Goal: Task Accomplishment & Management: Manage account settings

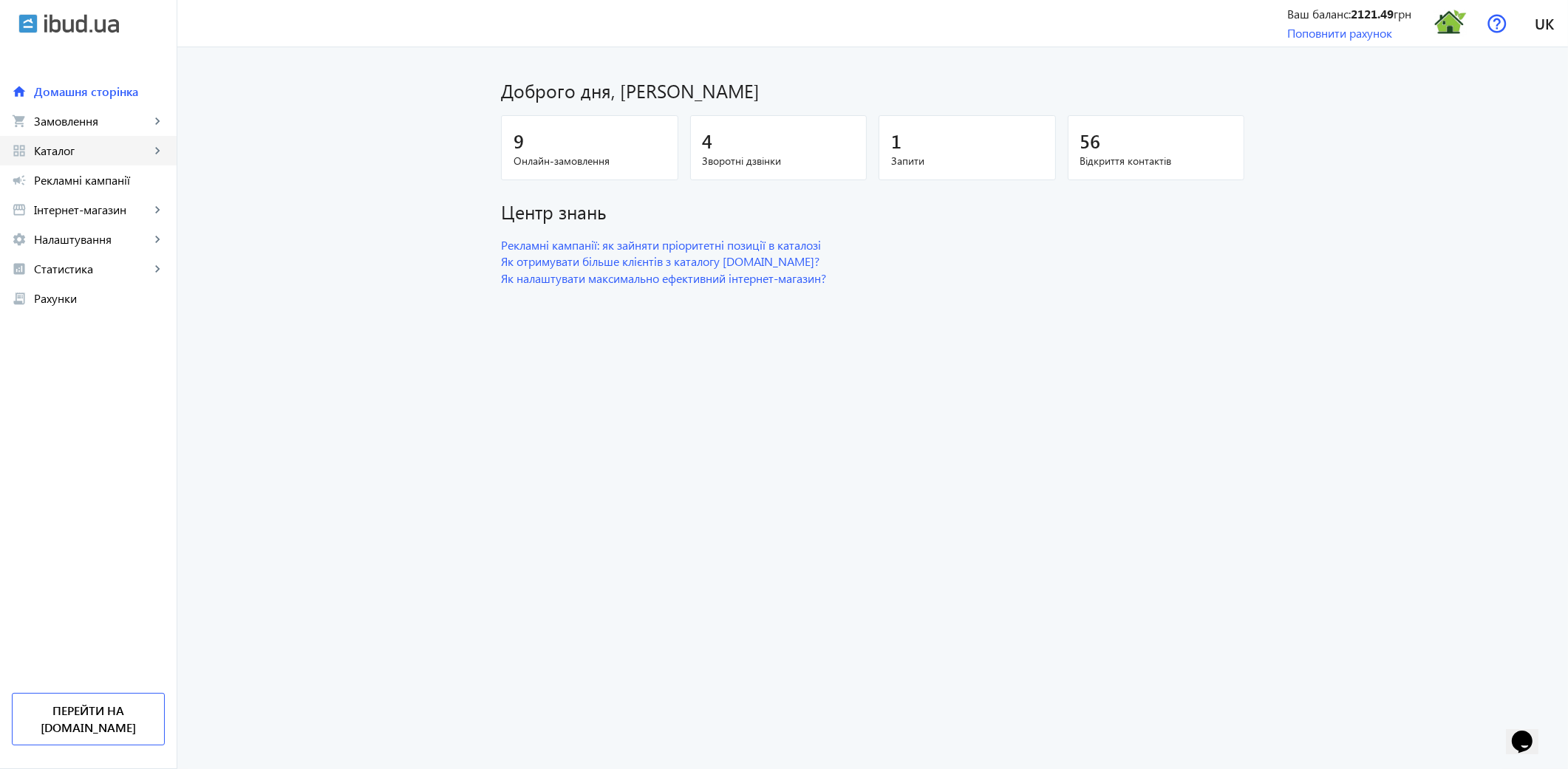
click at [85, 152] on span "Каталог" at bounding box center [92, 151] width 116 height 15
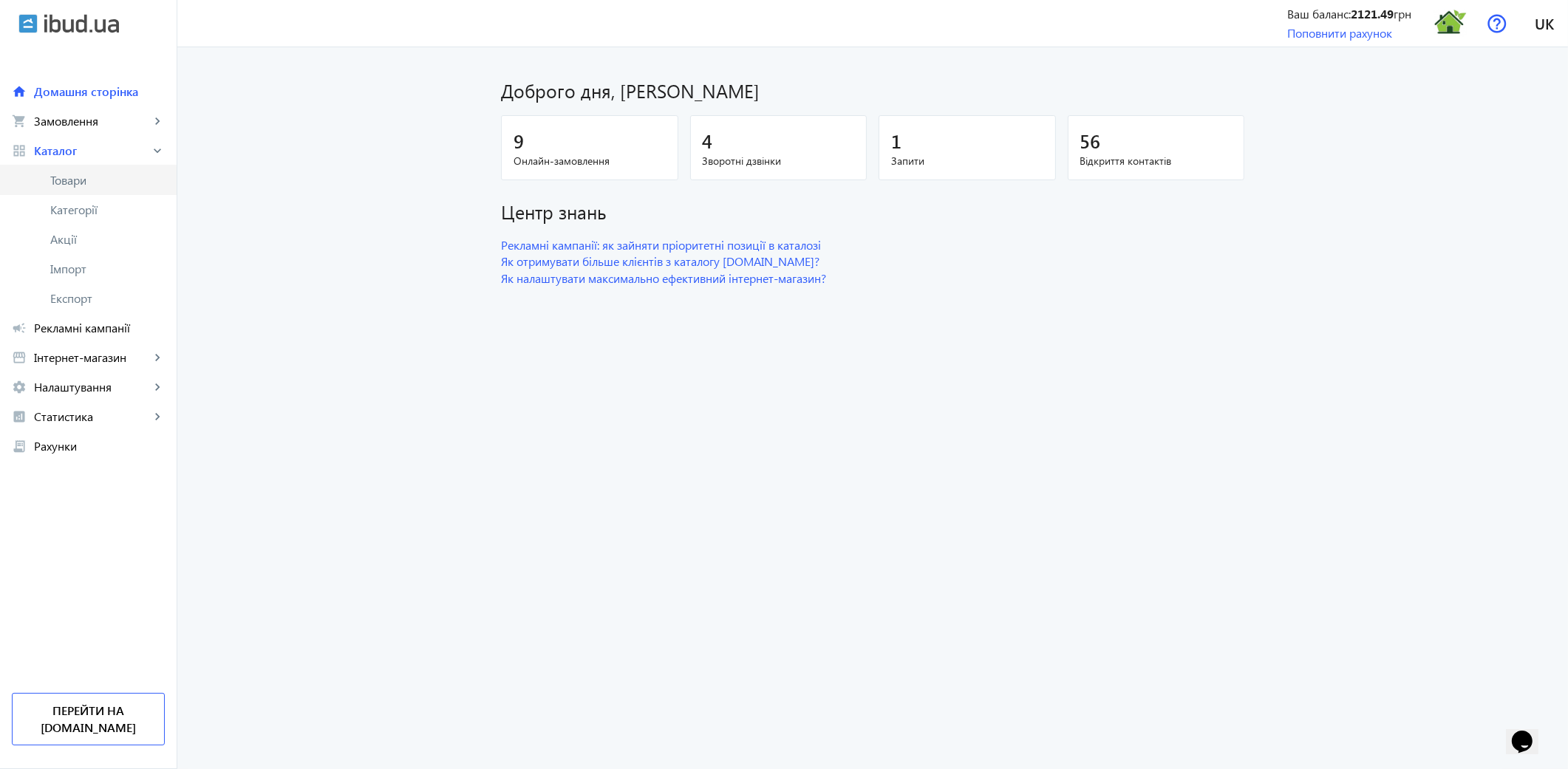
drag, startPoint x: 84, startPoint y: 183, endPoint x: 440, endPoint y: 4, distance: 398.5
click at [82, 182] on span "Товари" at bounding box center [108, 181] width 114 height 15
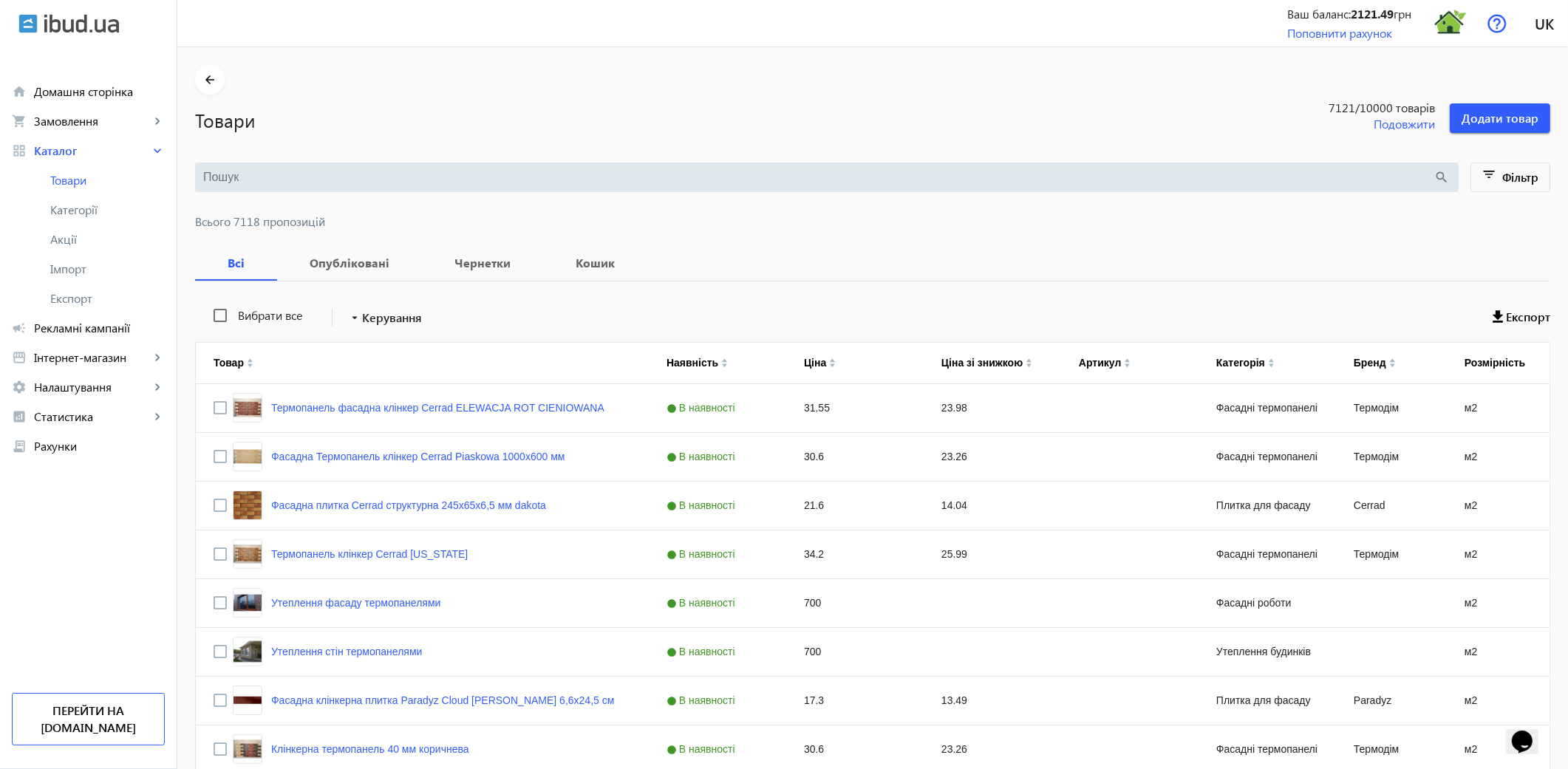
click at [230, 183] on input "search" at bounding box center [818, 178] width 1231 height 16
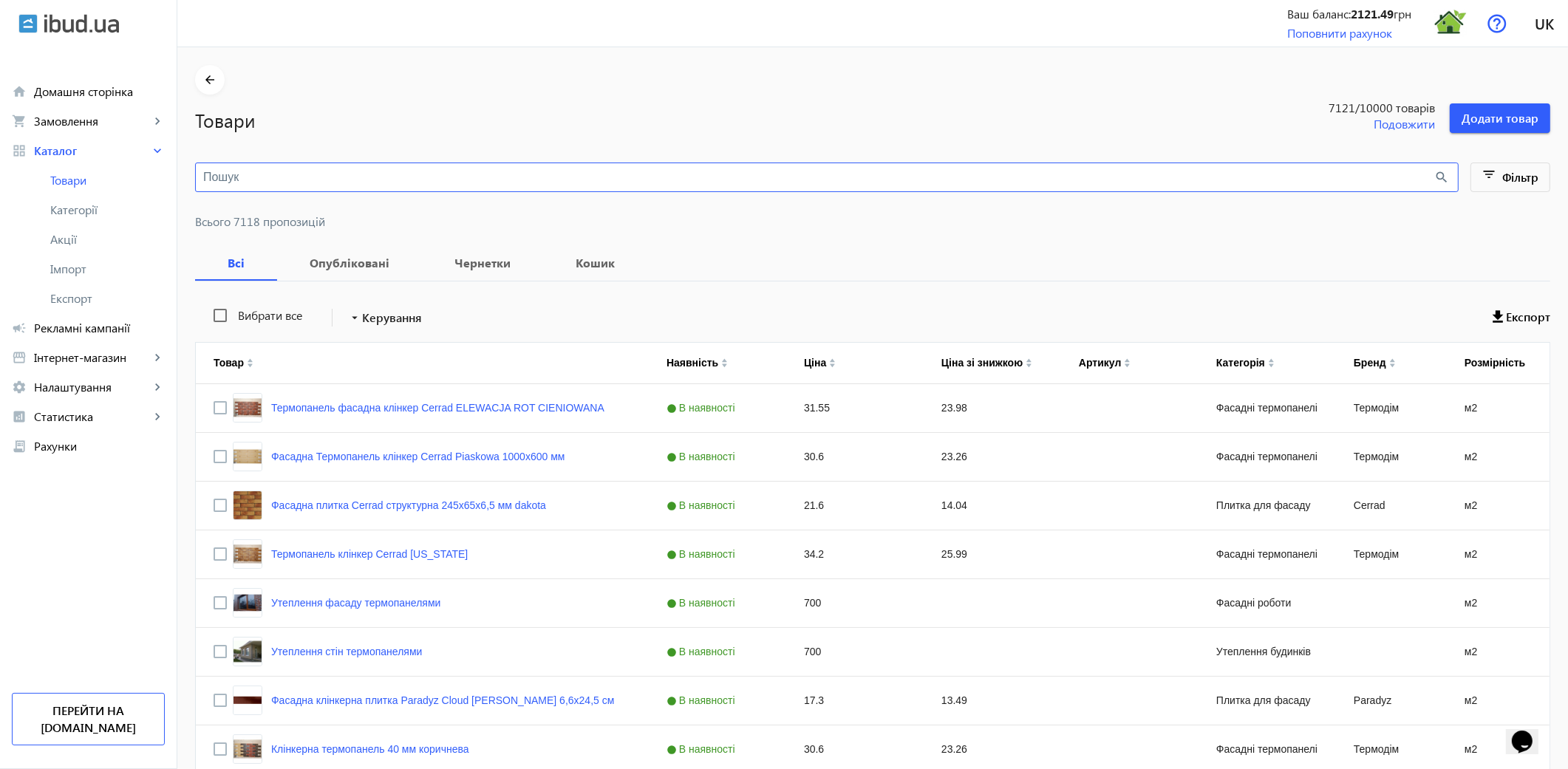
paste input "kendal"
type input "kendal"
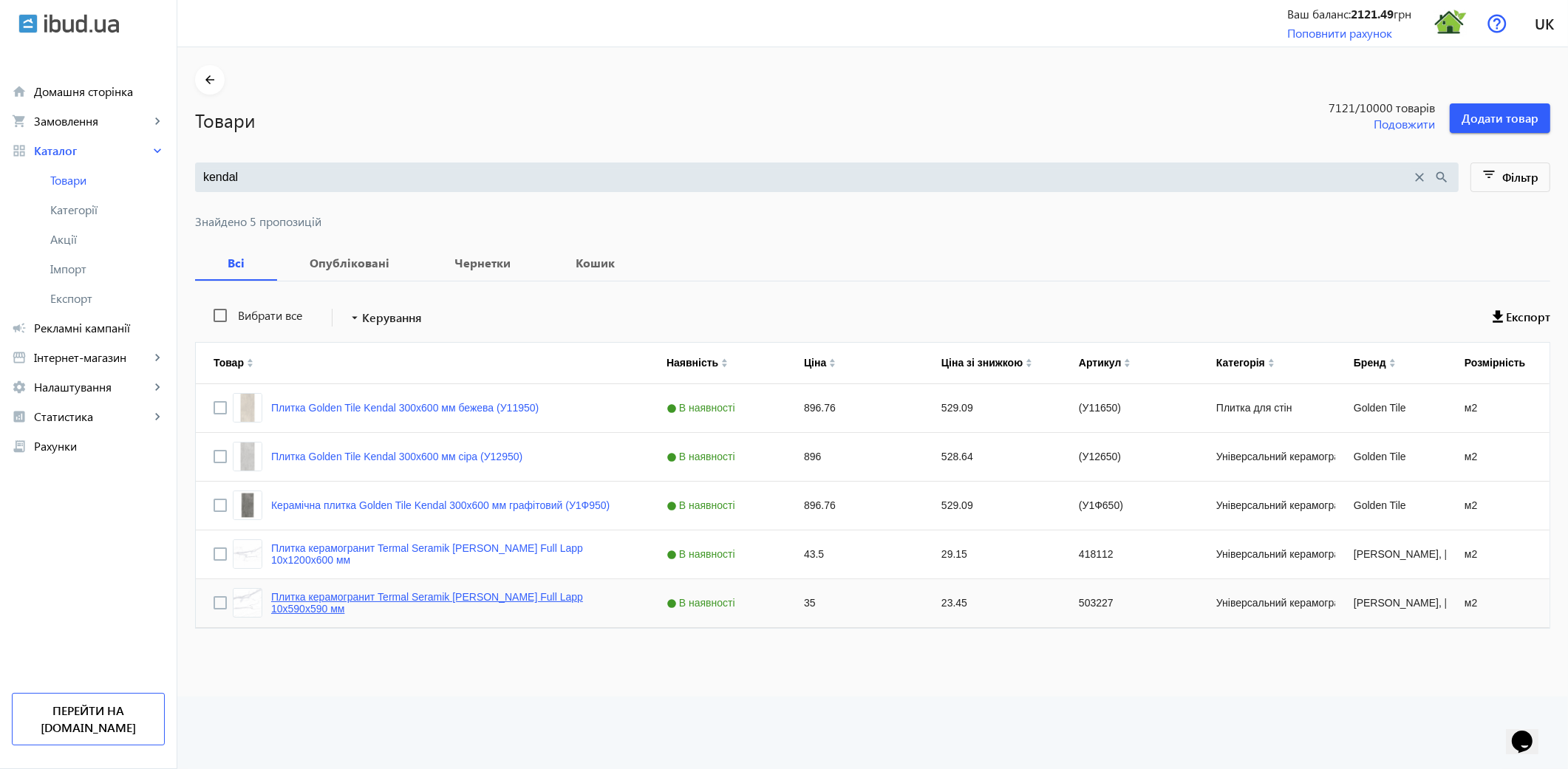
click at [430, 600] on link "Плитка керамогранит Termal Seramik [PERSON_NAME] Full Lapp 10х590х590 мм" at bounding box center [451, 603] width 360 height 24
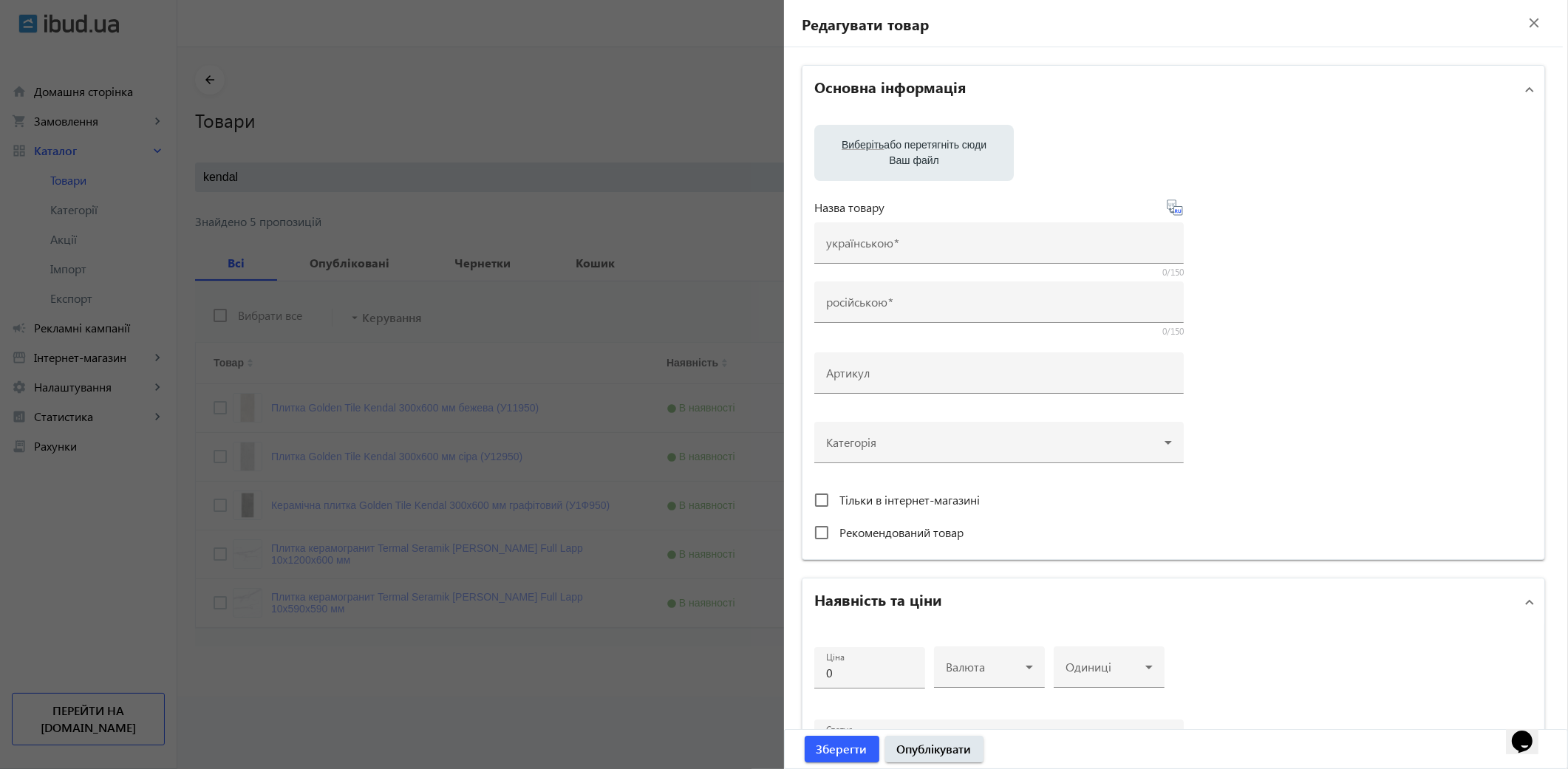
type input "Плитка керамогранит Termal Seramik [PERSON_NAME] Full Lapp 10х590х590 мм"
type input "503227"
type input "35"
type input "10"
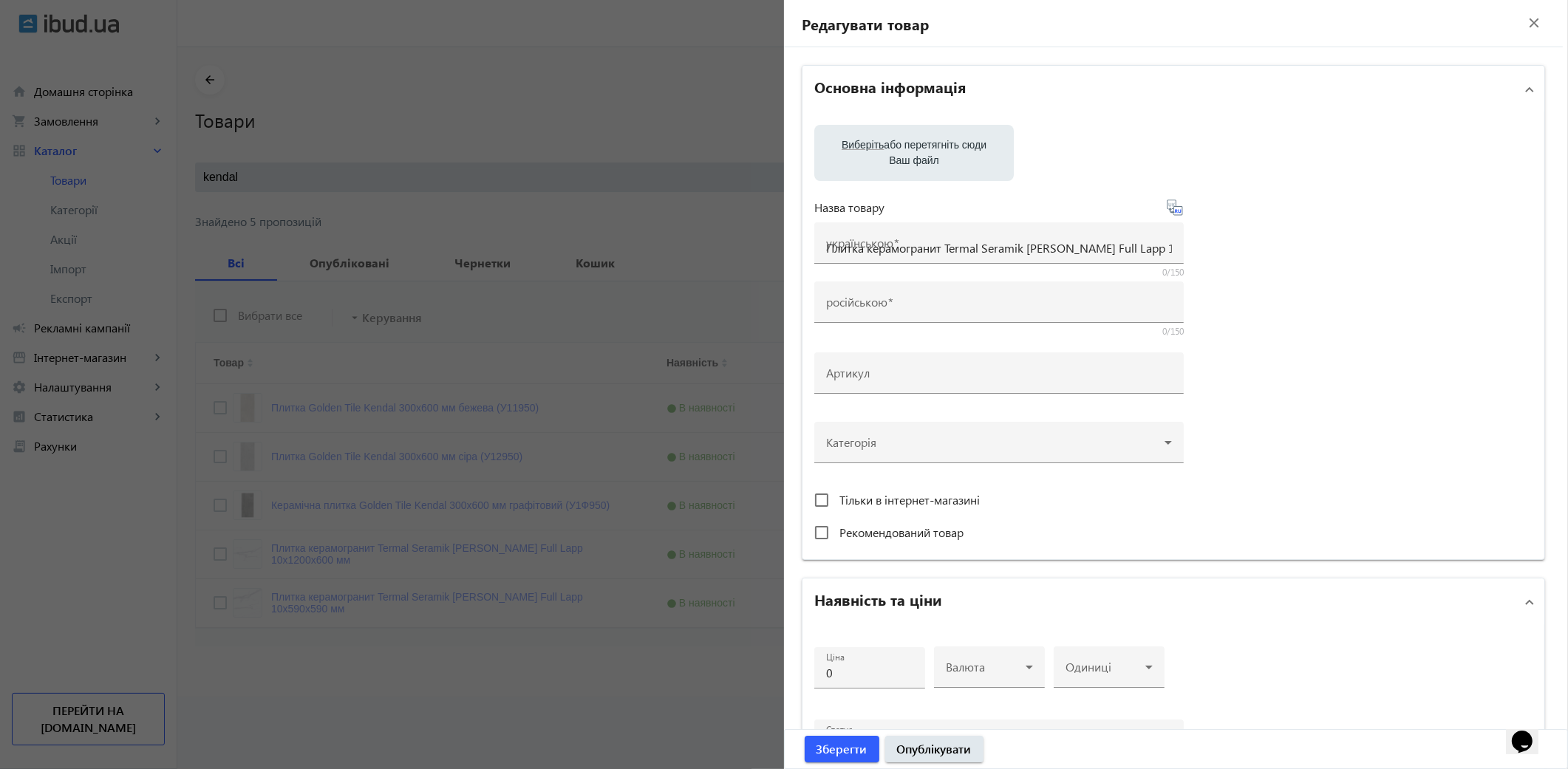
type input "1000"
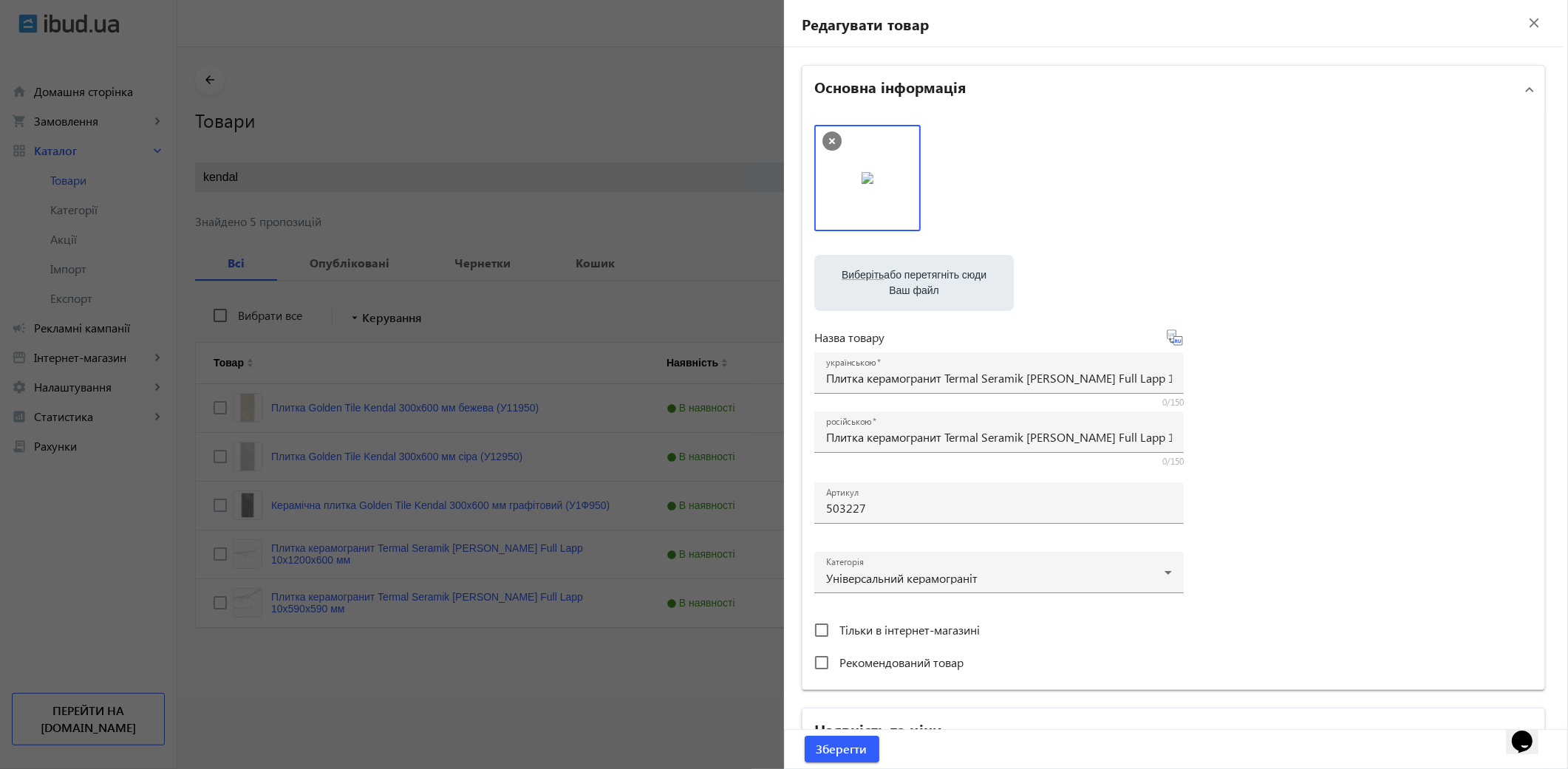
click at [686, 225] on div at bounding box center [784, 384] width 1568 height 769
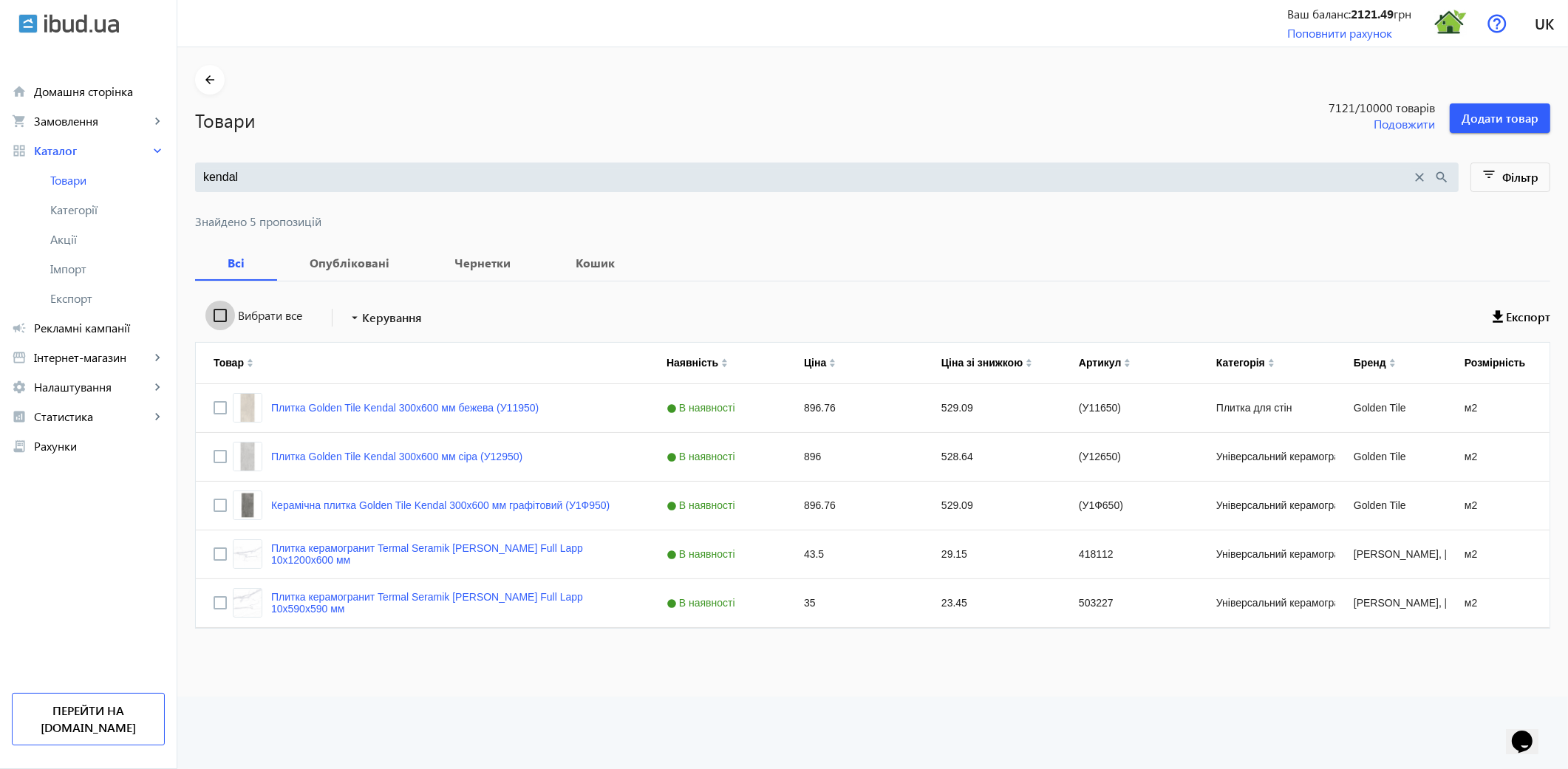
click at [207, 308] on input "Вибрати все" at bounding box center [220, 316] width 30 height 30
checkbox input "true"
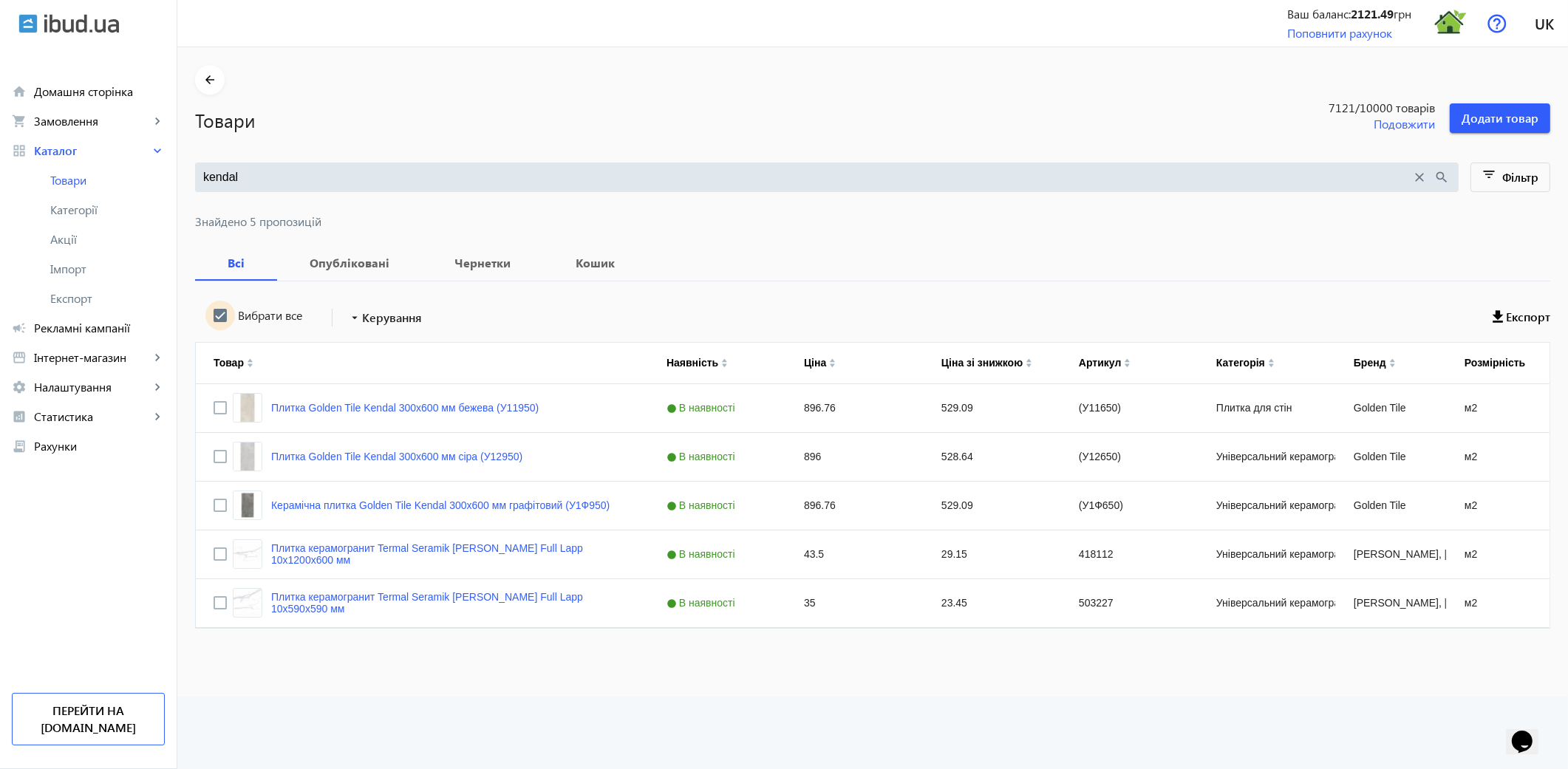
checkbox input "true"
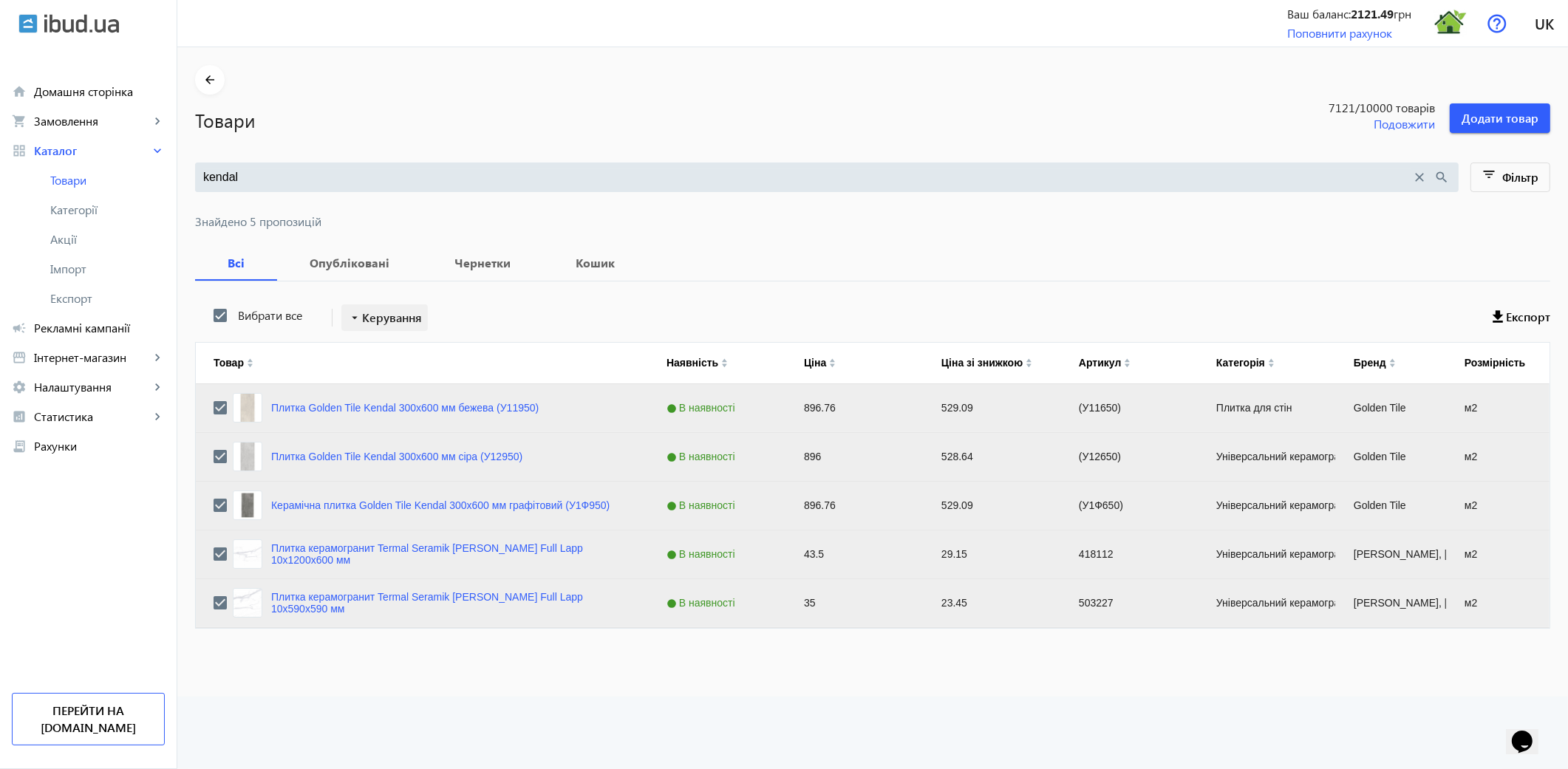
click at [390, 322] on span "Керування" at bounding box center [392, 318] width 60 height 18
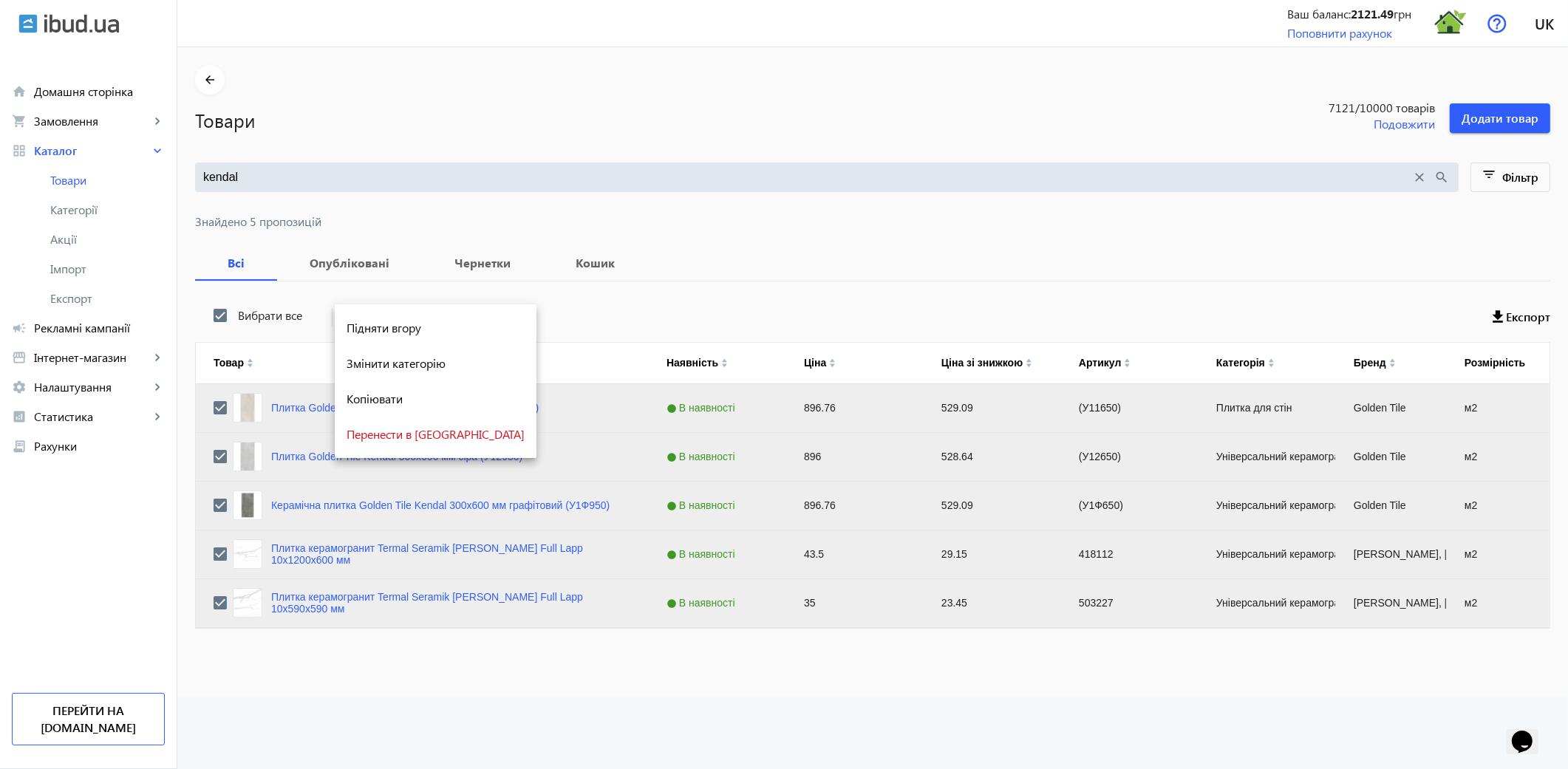
click at [213, 604] on div at bounding box center [784, 384] width 1568 height 769
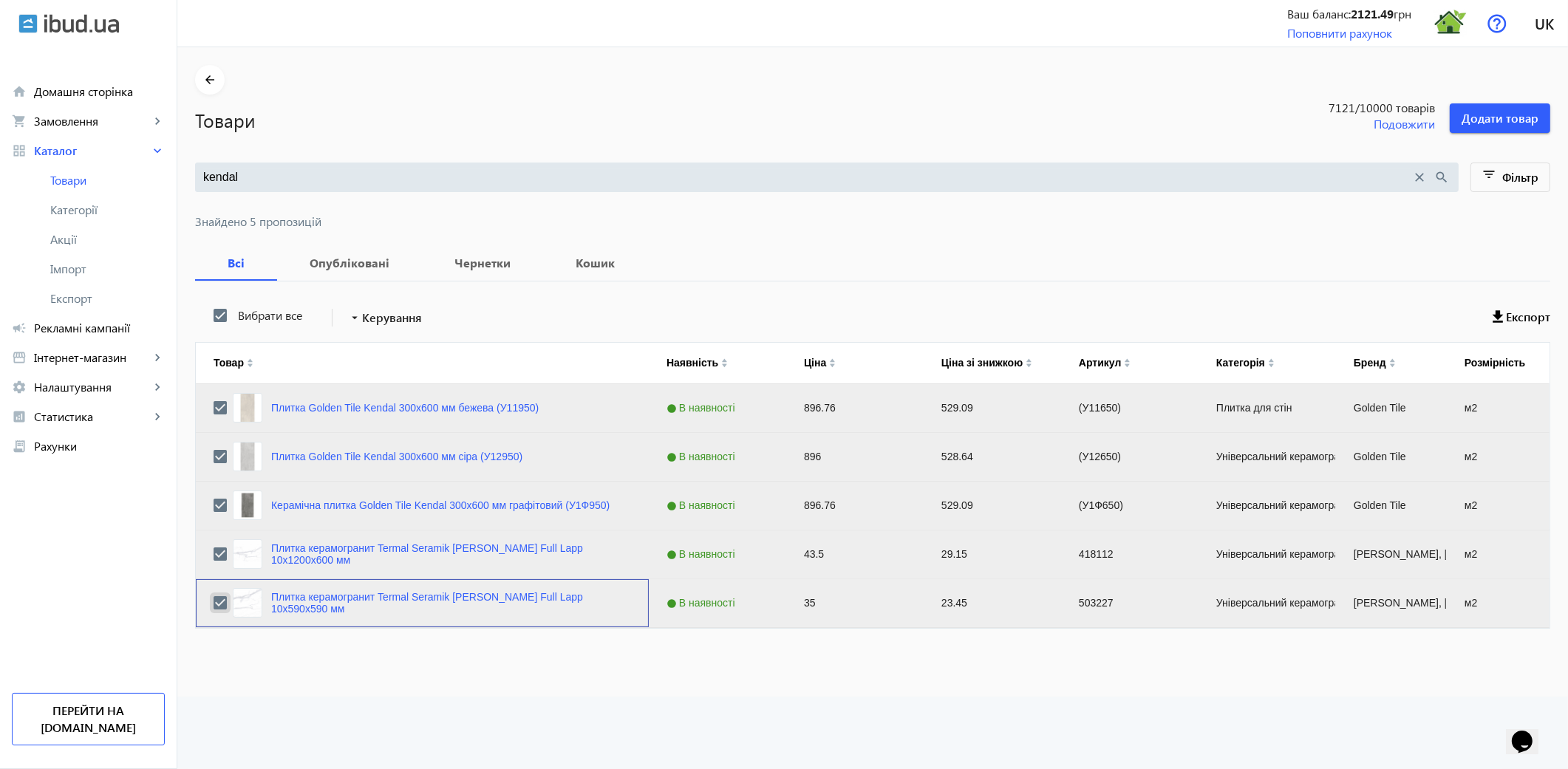
click at [213, 600] on input "Press Space to toggle row selection (checked)" at bounding box center [220, 603] width 13 height 13
checkbox input "false"
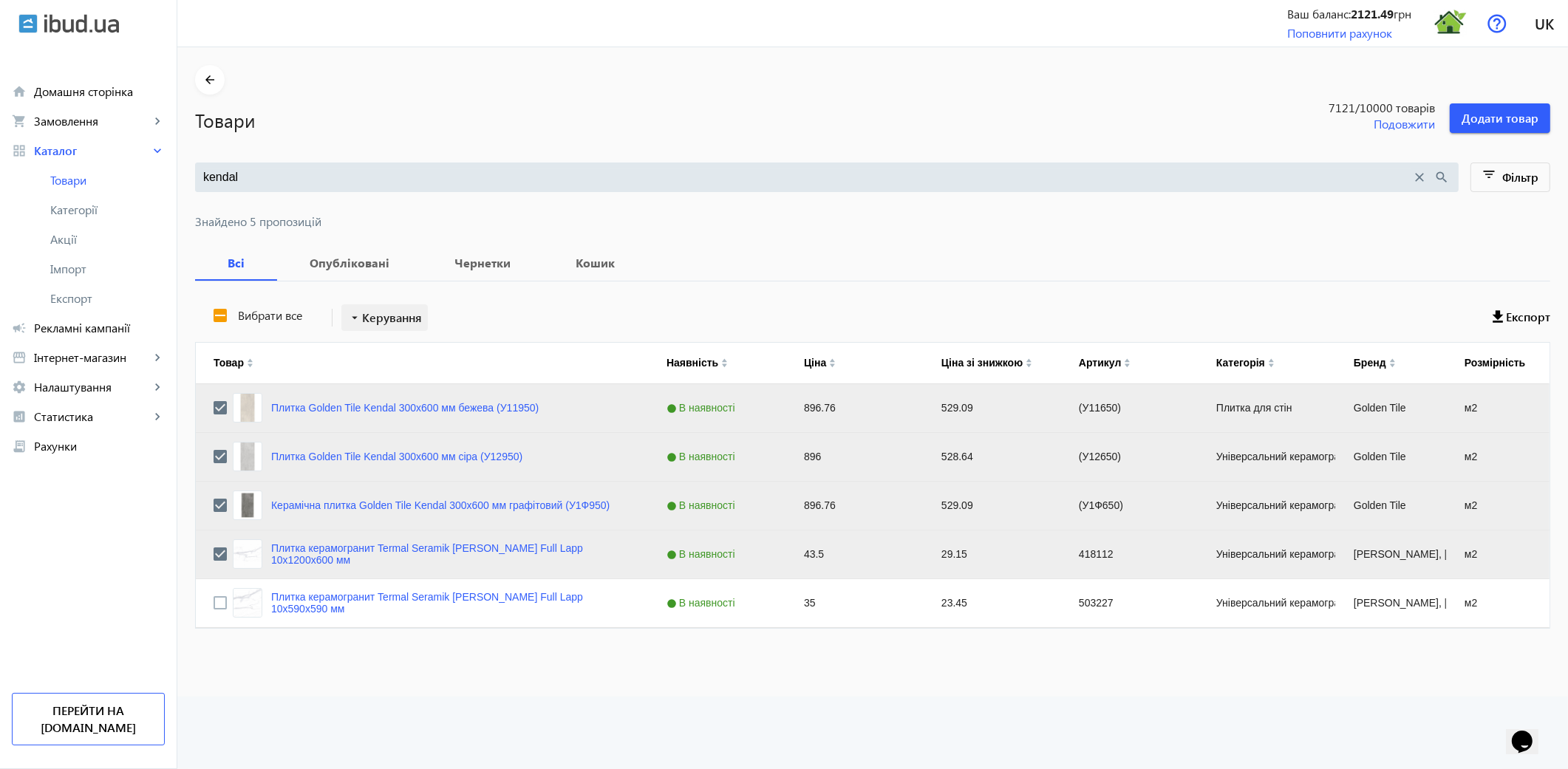
click at [380, 314] on span "Керування" at bounding box center [392, 318] width 60 height 18
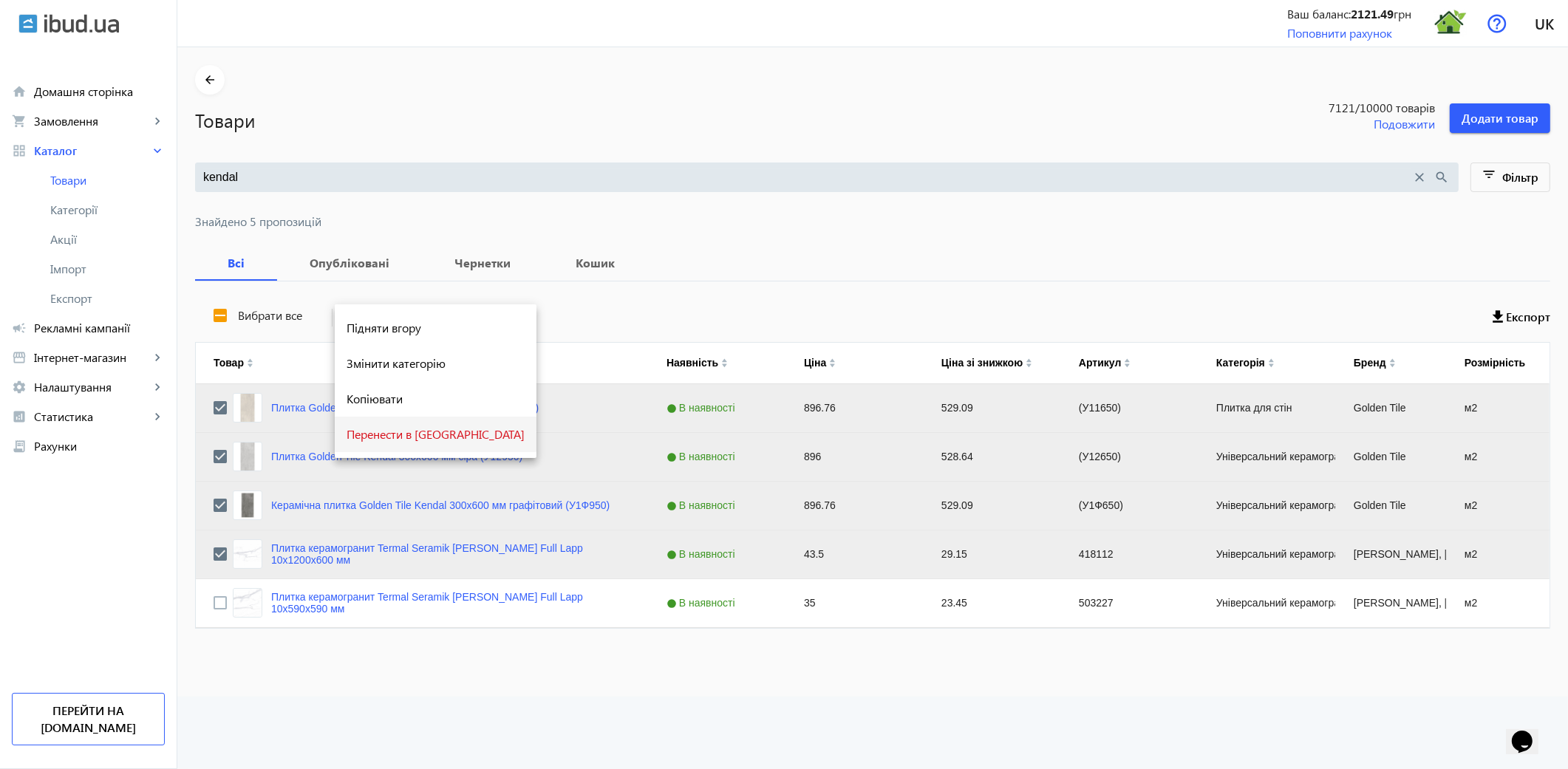
click at [396, 440] on span "Перенести в кошик" at bounding box center [435, 435] width 178 height 12
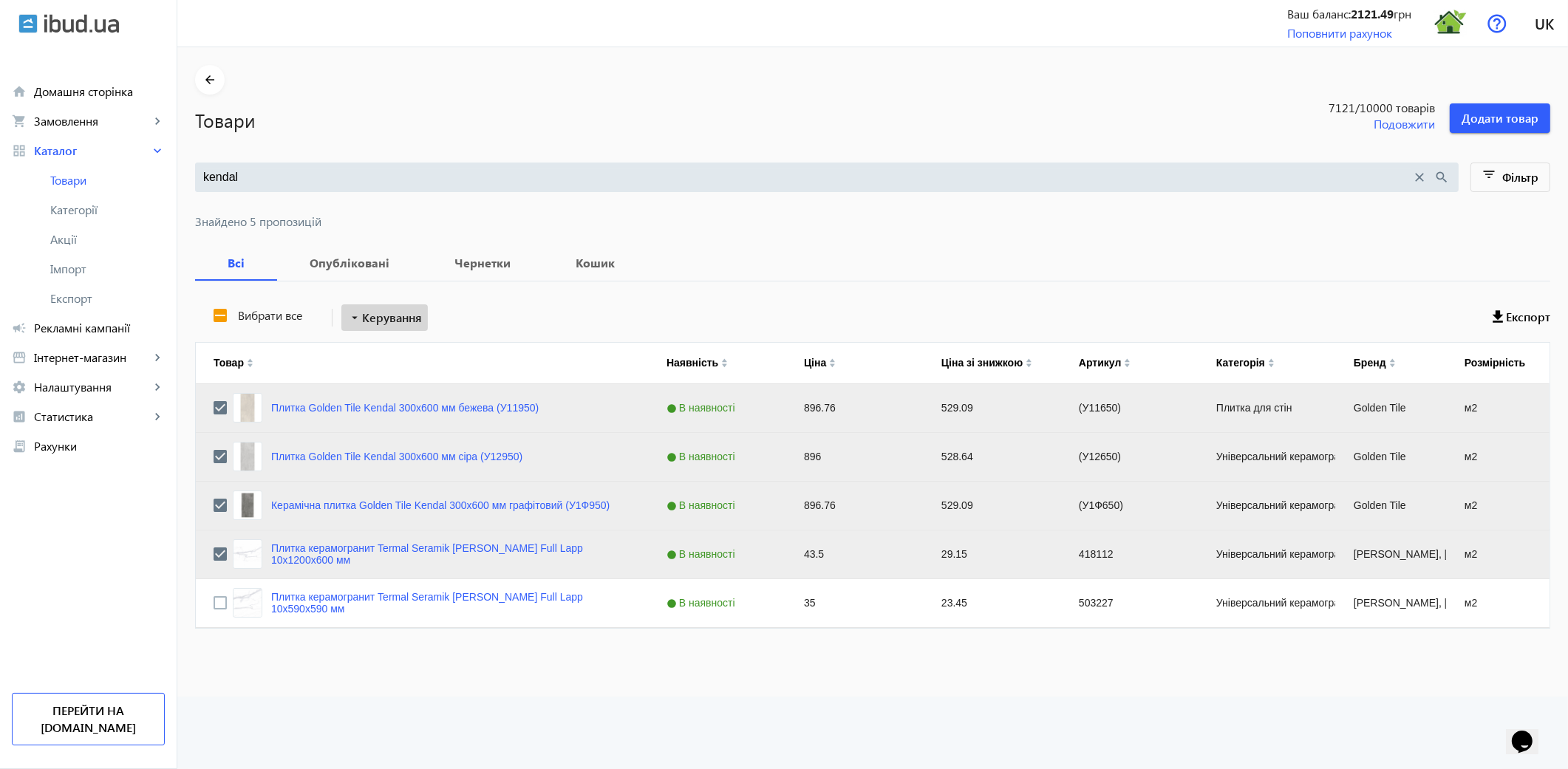
click at [390, 319] on span "Керування" at bounding box center [392, 318] width 60 height 18
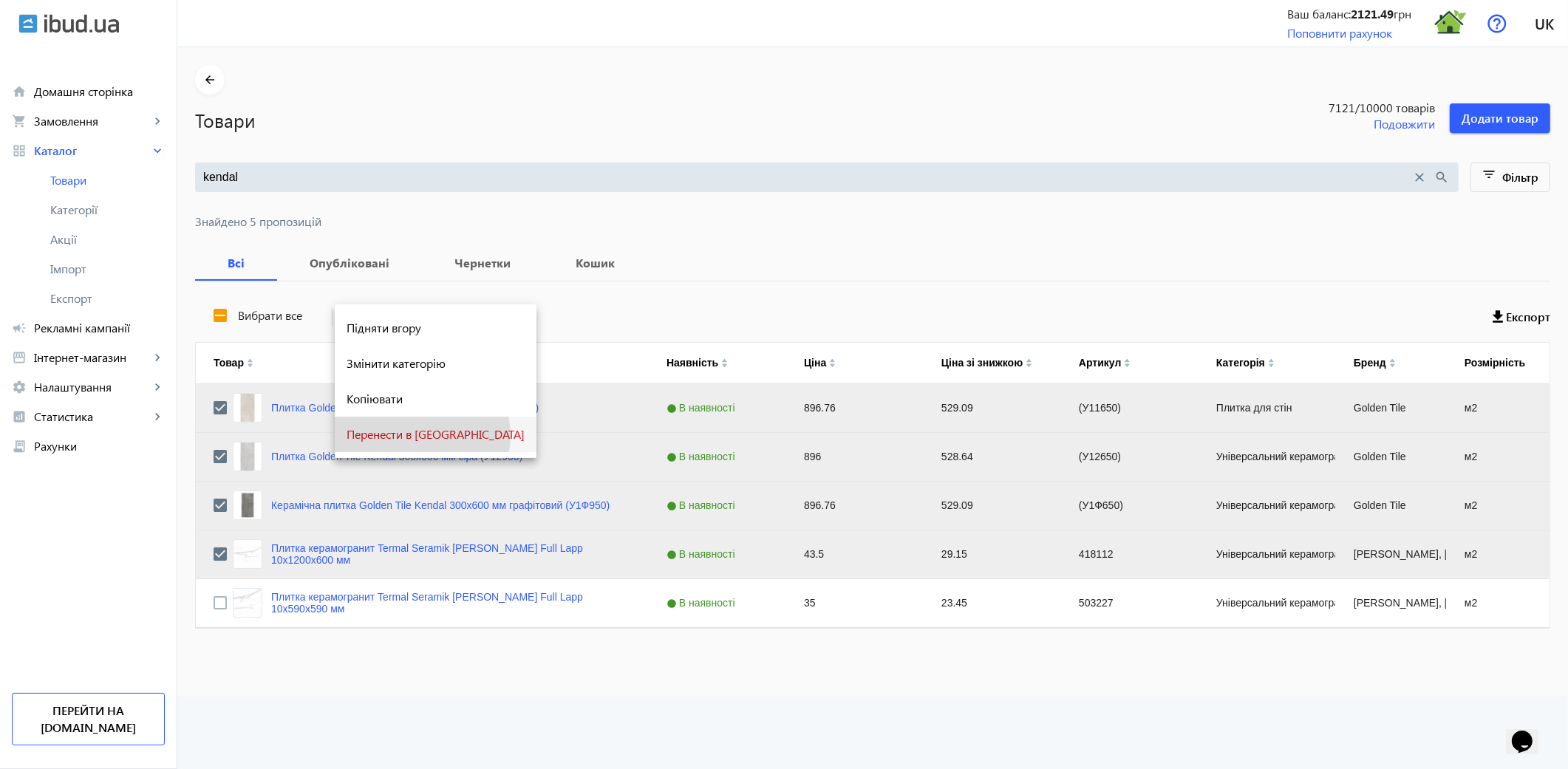
click at [421, 436] on span "Перенести в кошик" at bounding box center [435, 435] width 178 height 12
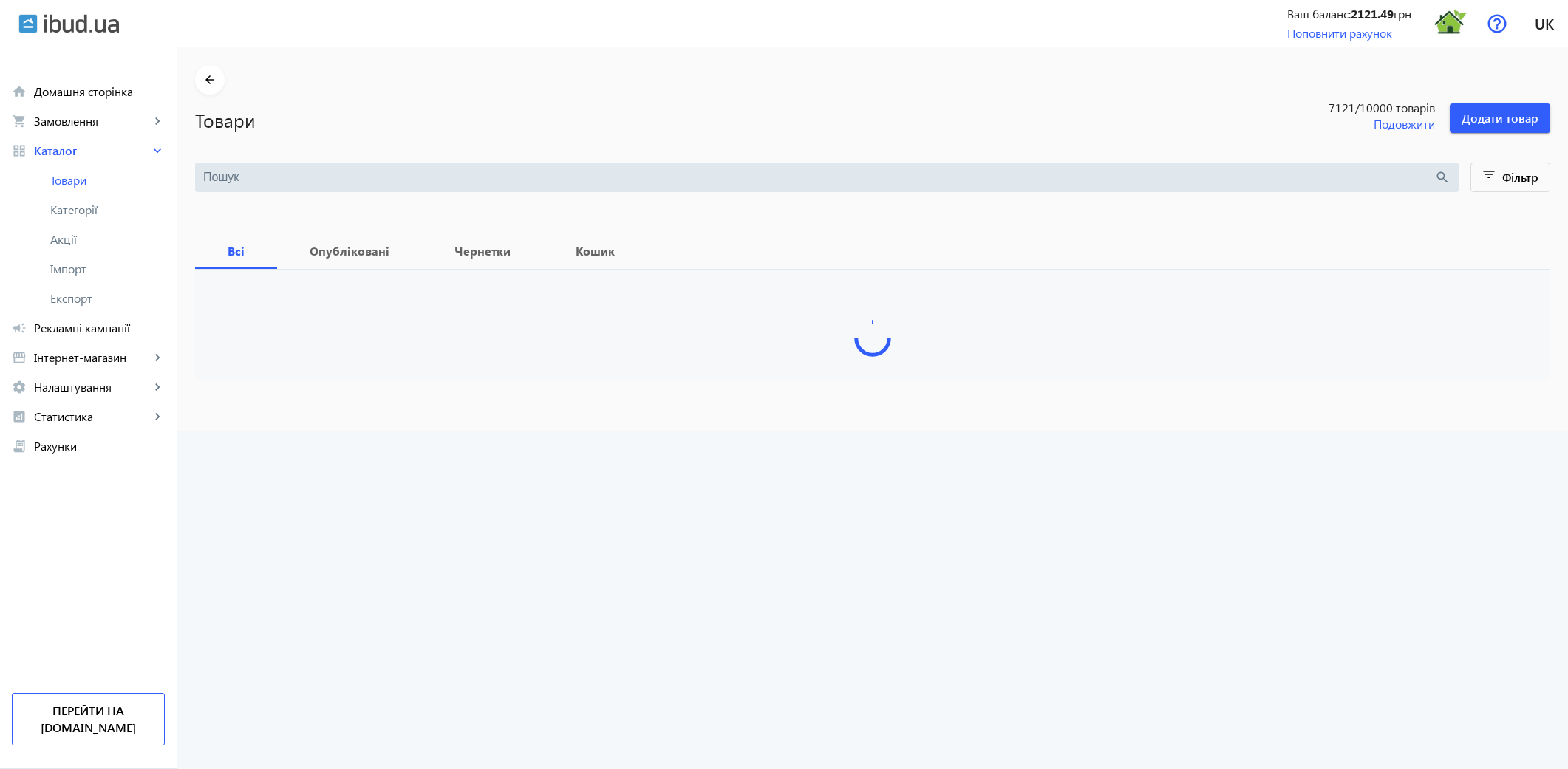
type input "kendal"
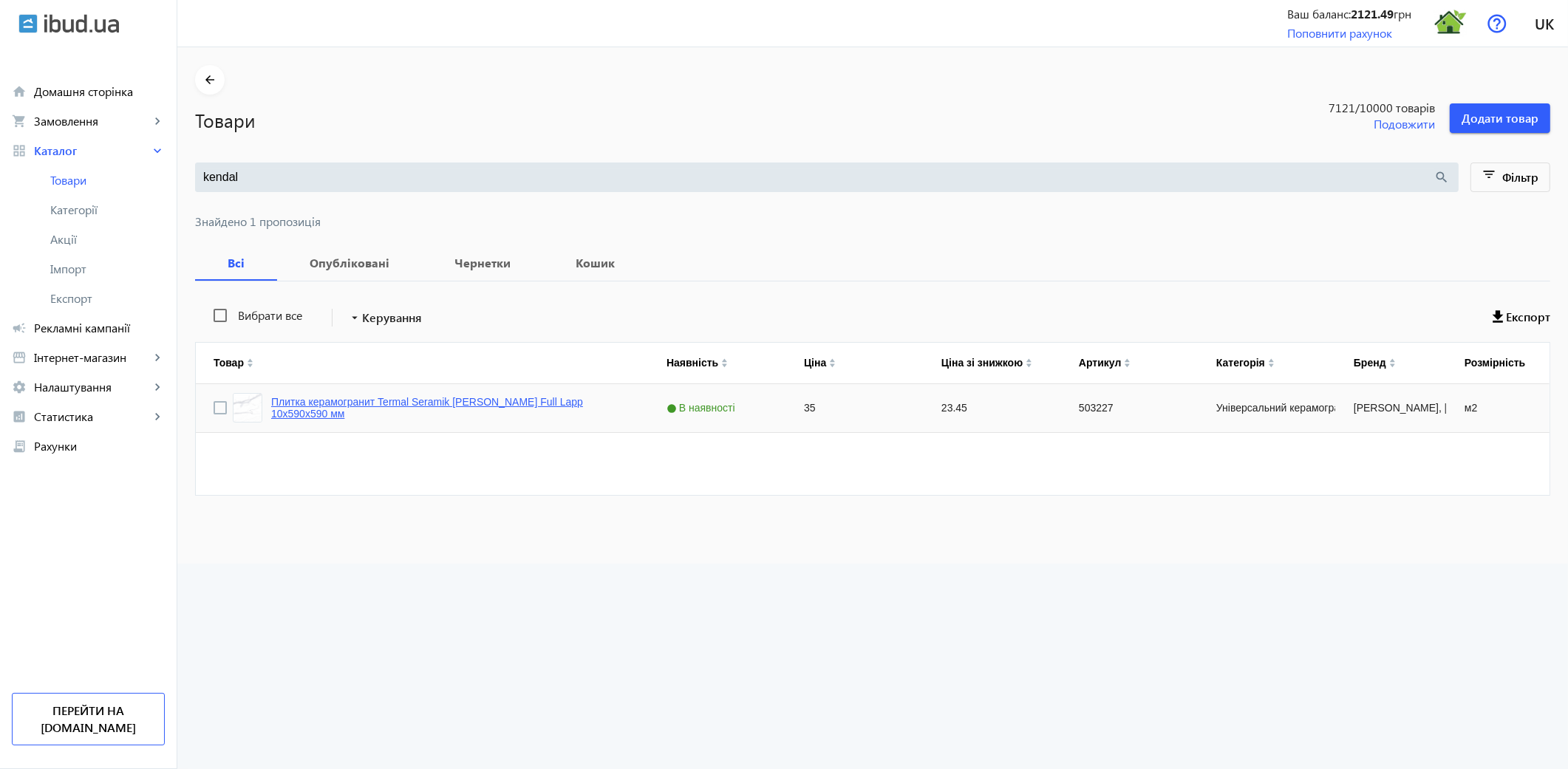
click at [566, 400] on link "Плитка керамогранит Termal Seramik [PERSON_NAME] Full Lapp 10х590х590 мм" at bounding box center [451, 408] width 360 height 24
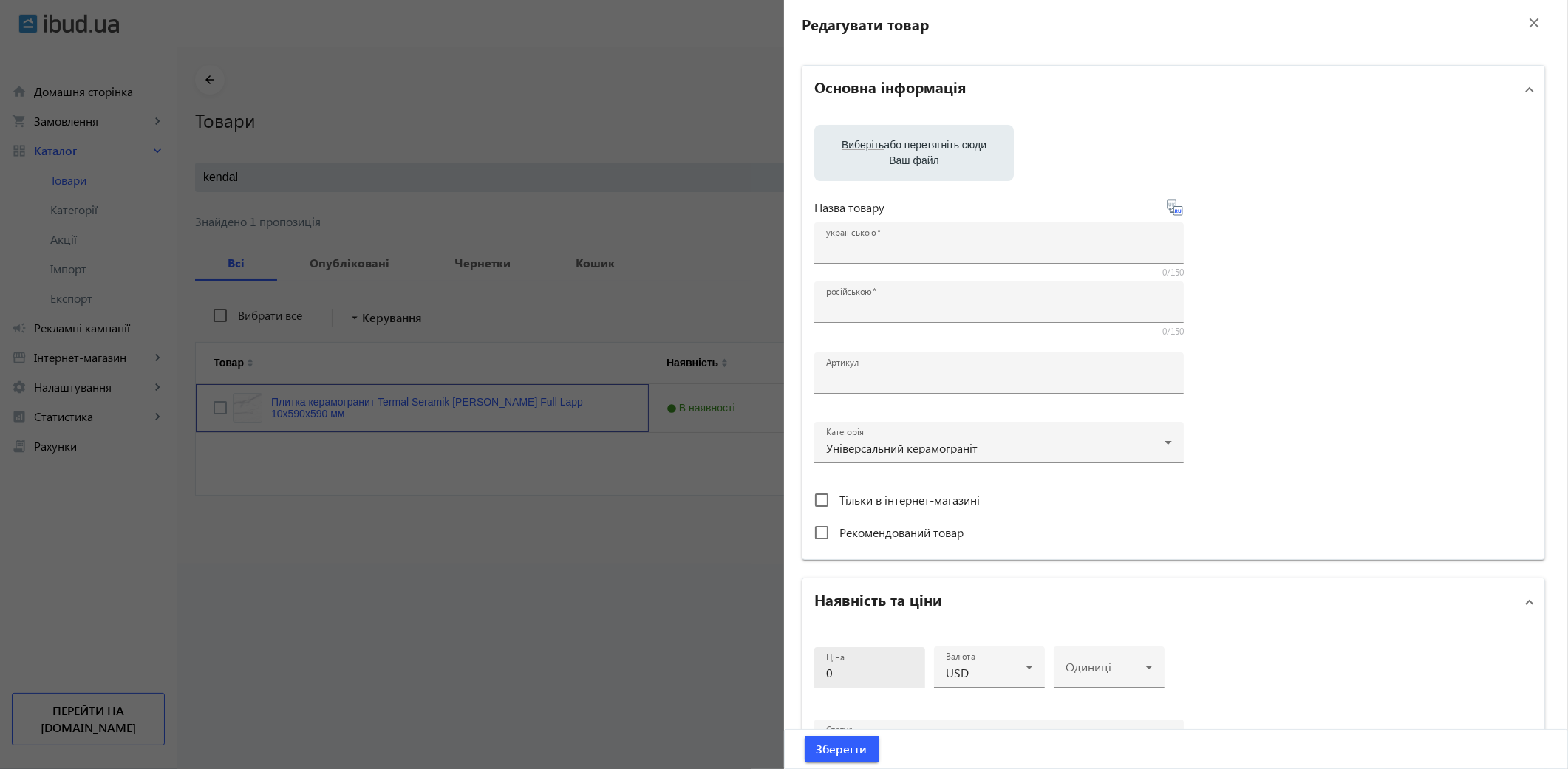
type input "Плитка керамогранит Termal Seramik [PERSON_NAME] Full Lapp 10х590х590 мм"
type input "503227"
type input "35"
type input "10"
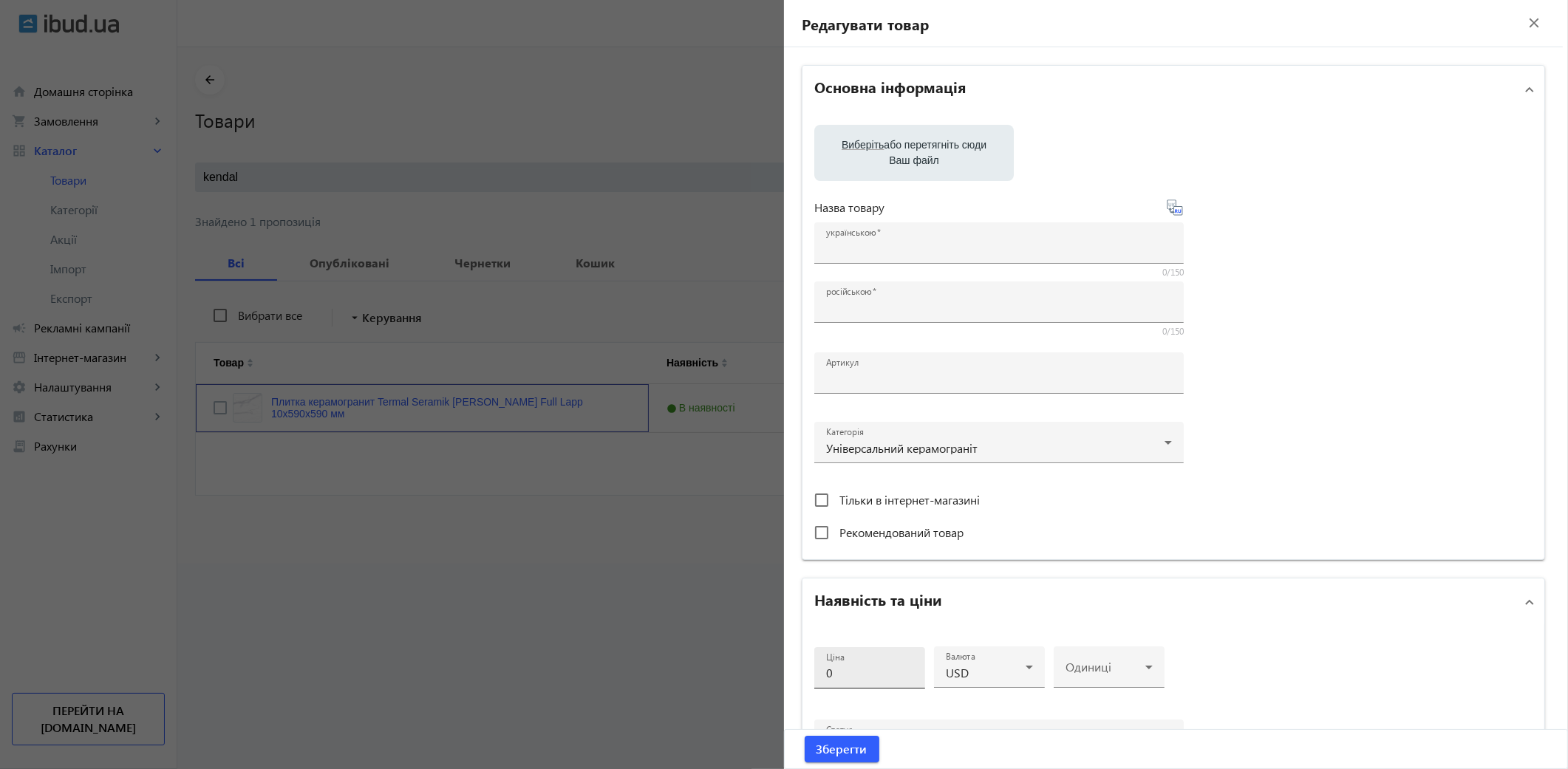
type input "1000"
click at [850, 667] on input "35" at bounding box center [869, 672] width 87 height 16
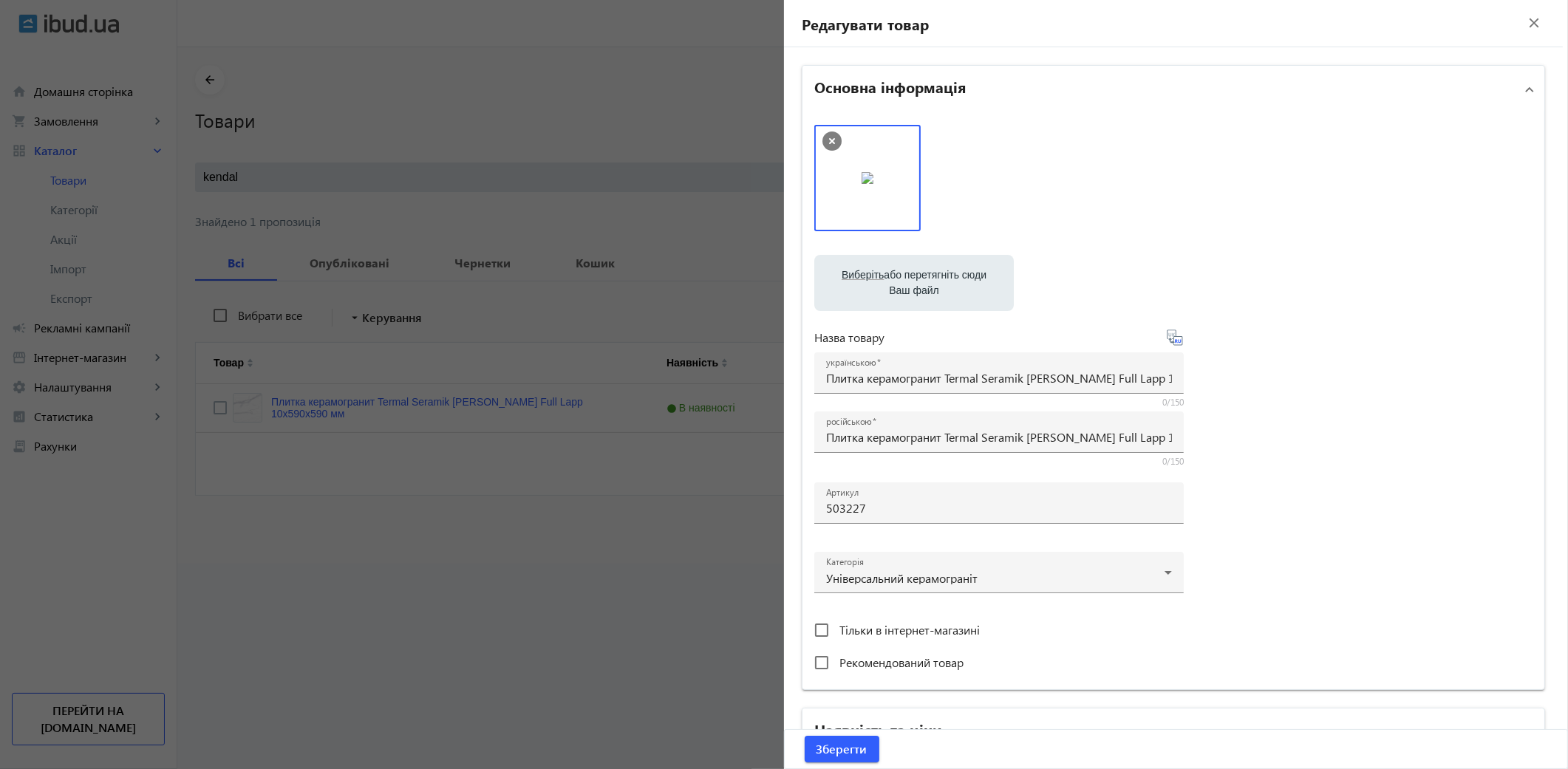
scroll to position [82, 0]
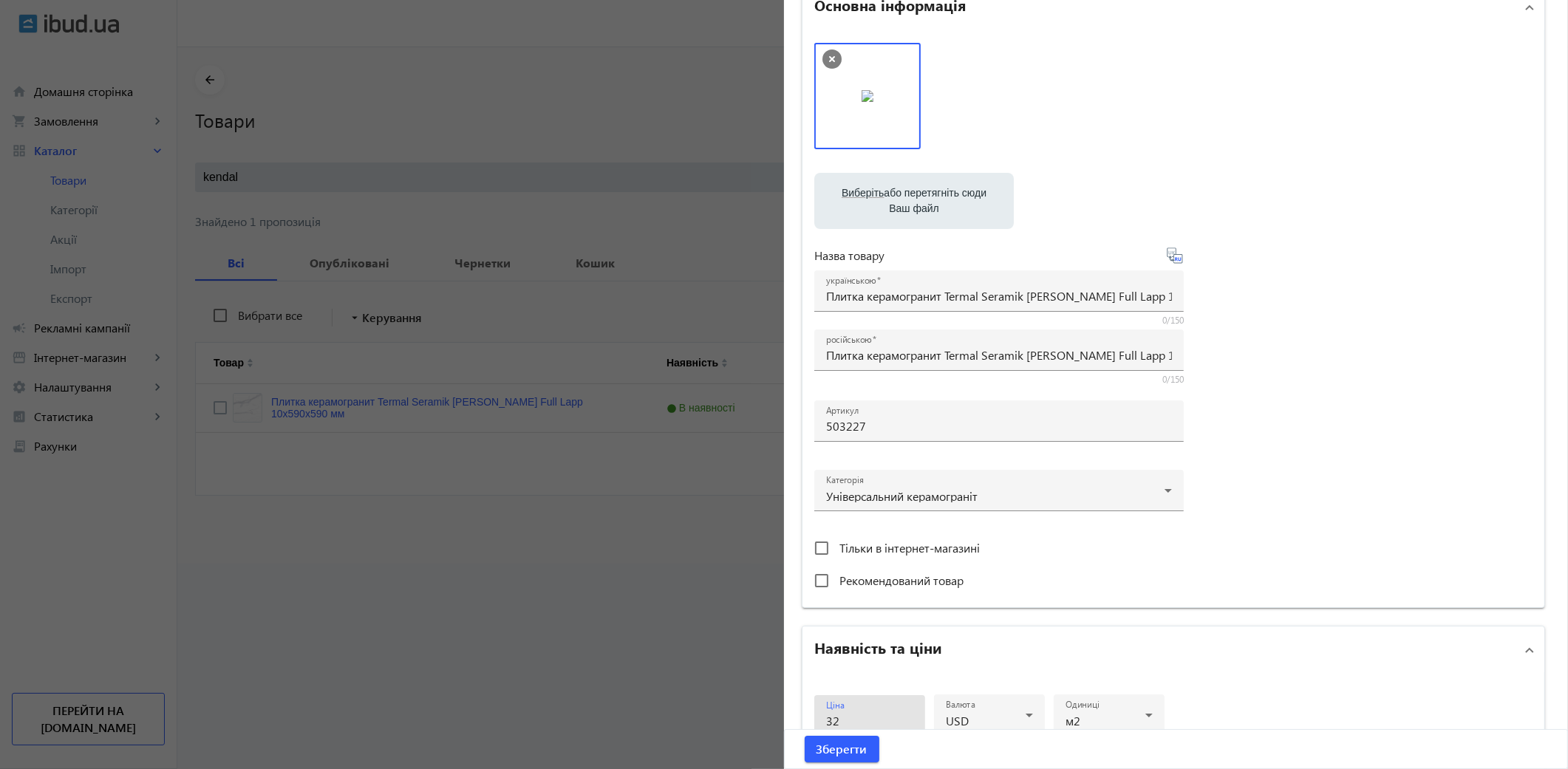
type input "32"
click at [805, 736] on button "Зберегти" at bounding box center [842, 749] width 74 height 27
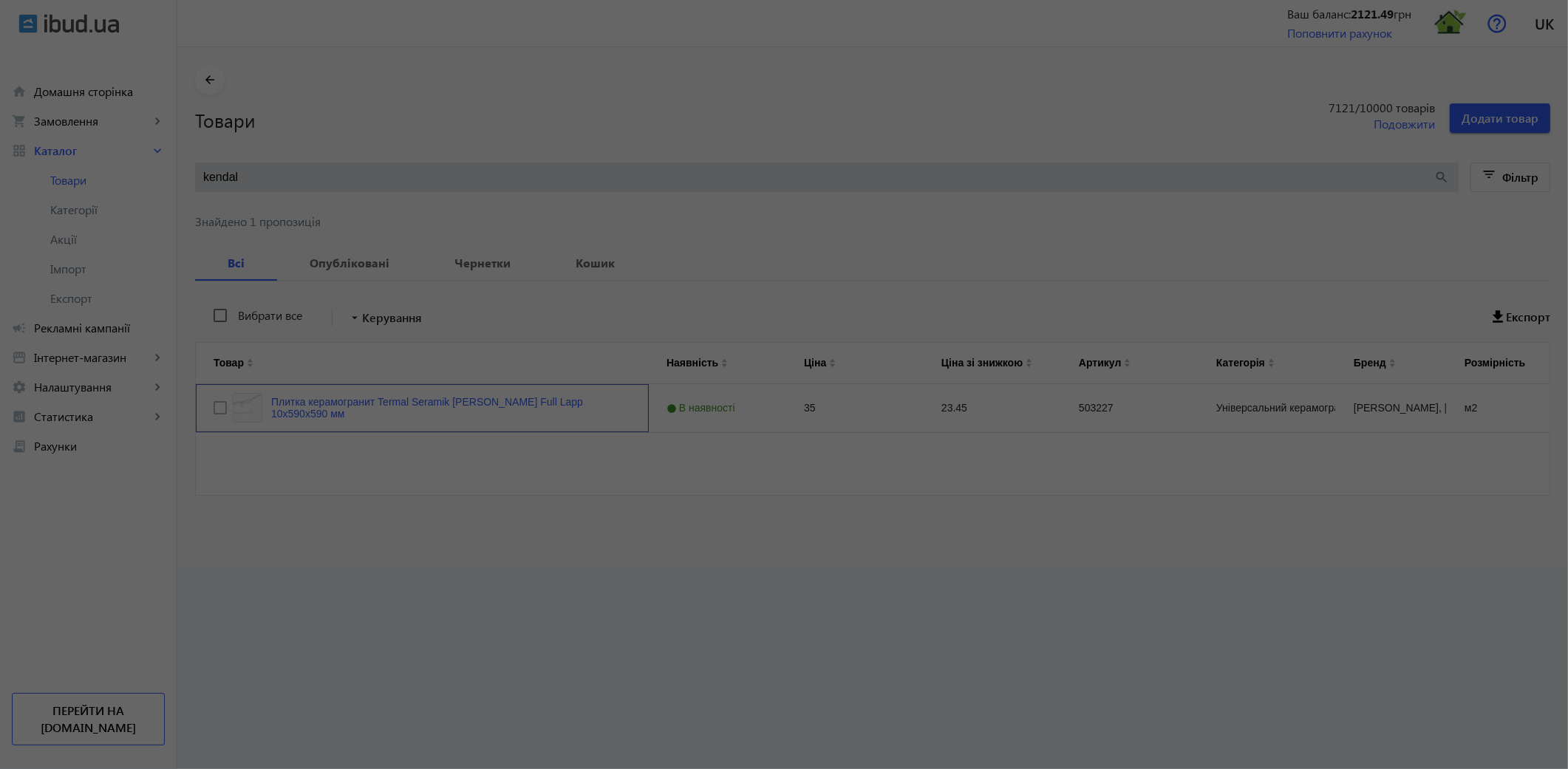
scroll to position [0, 0]
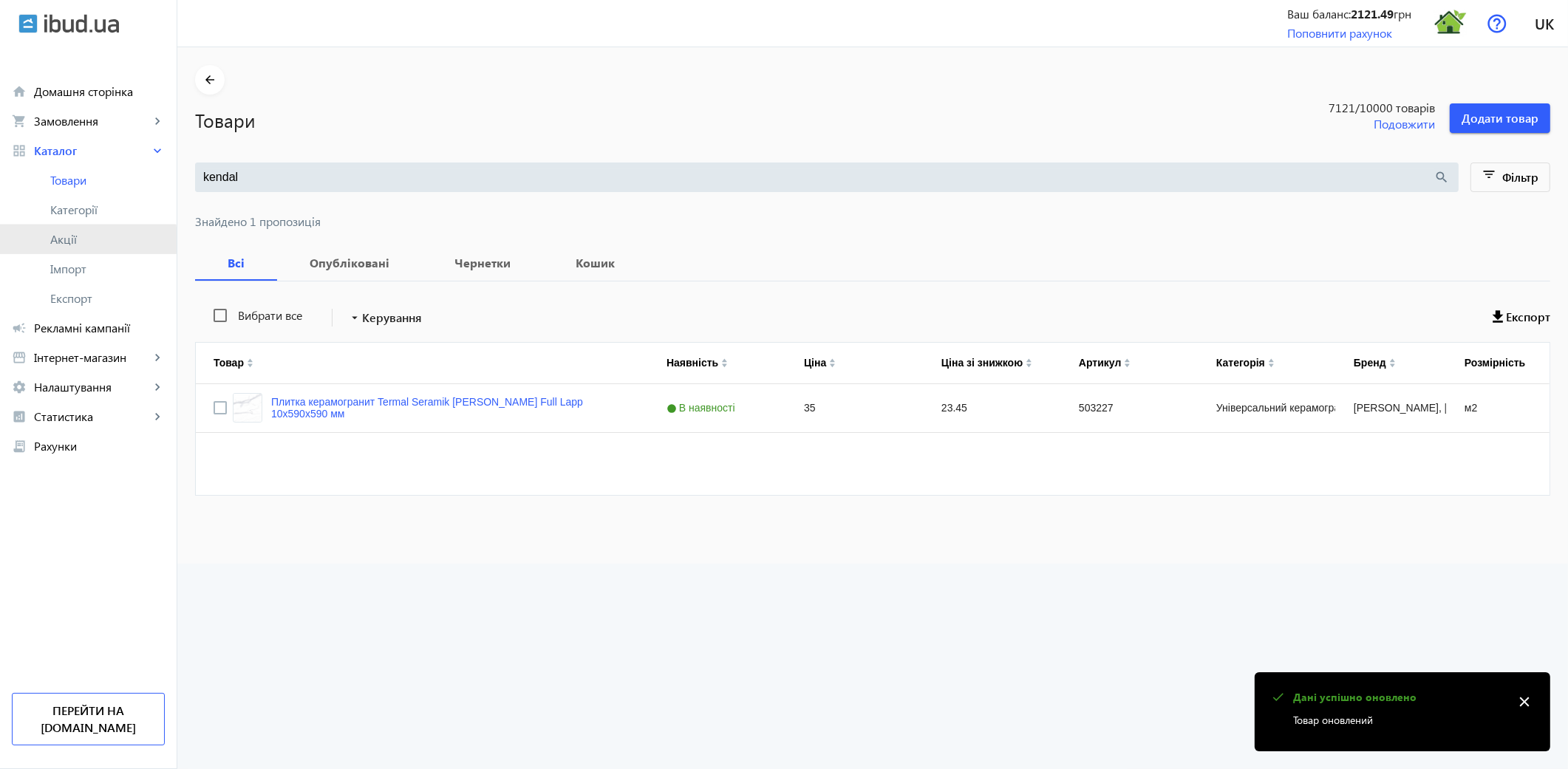
click at [65, 240] on span "Акції" at bounding box center [108, 239] width 114 height 15
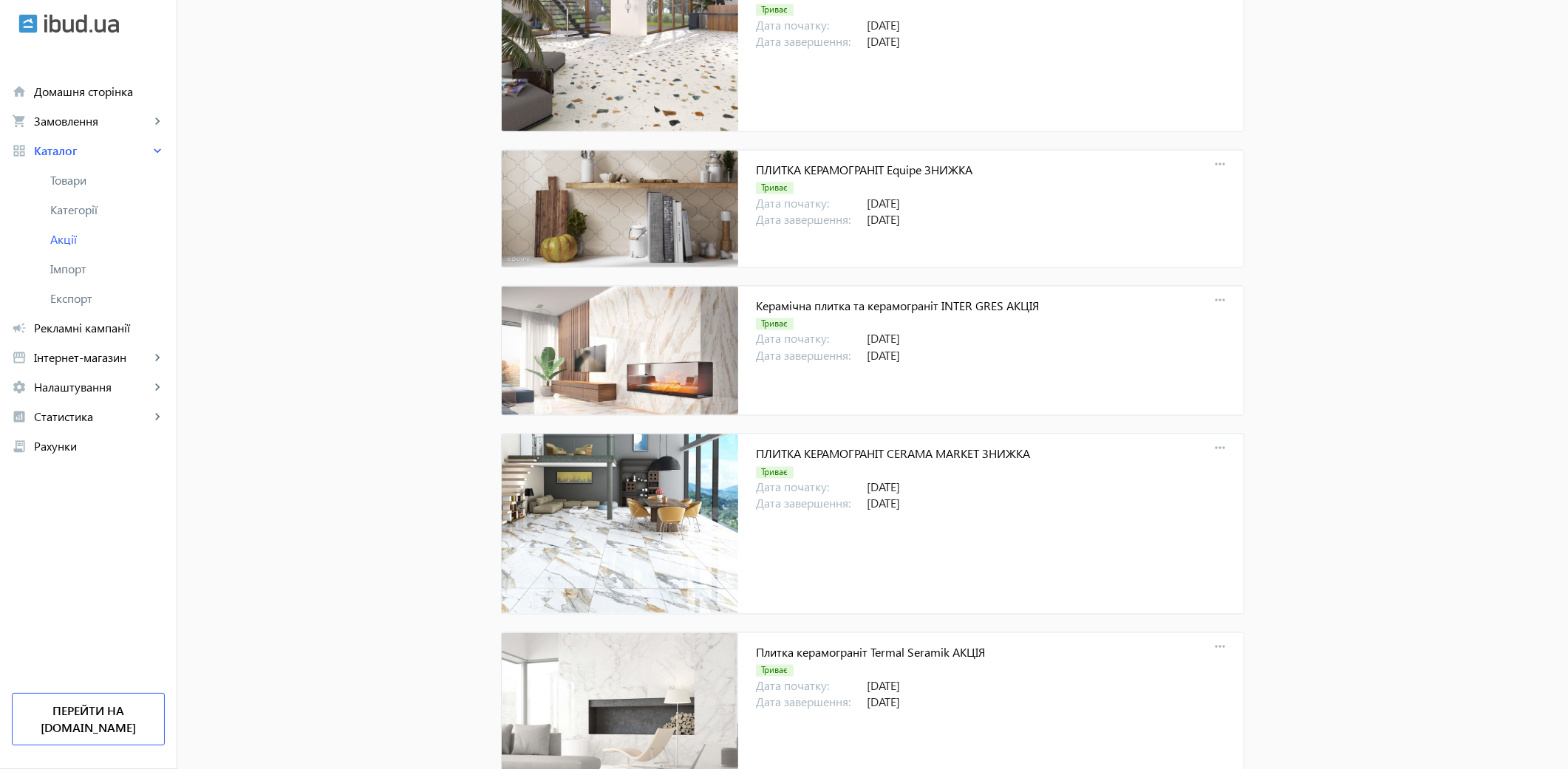
scroll to position [11054, 0]
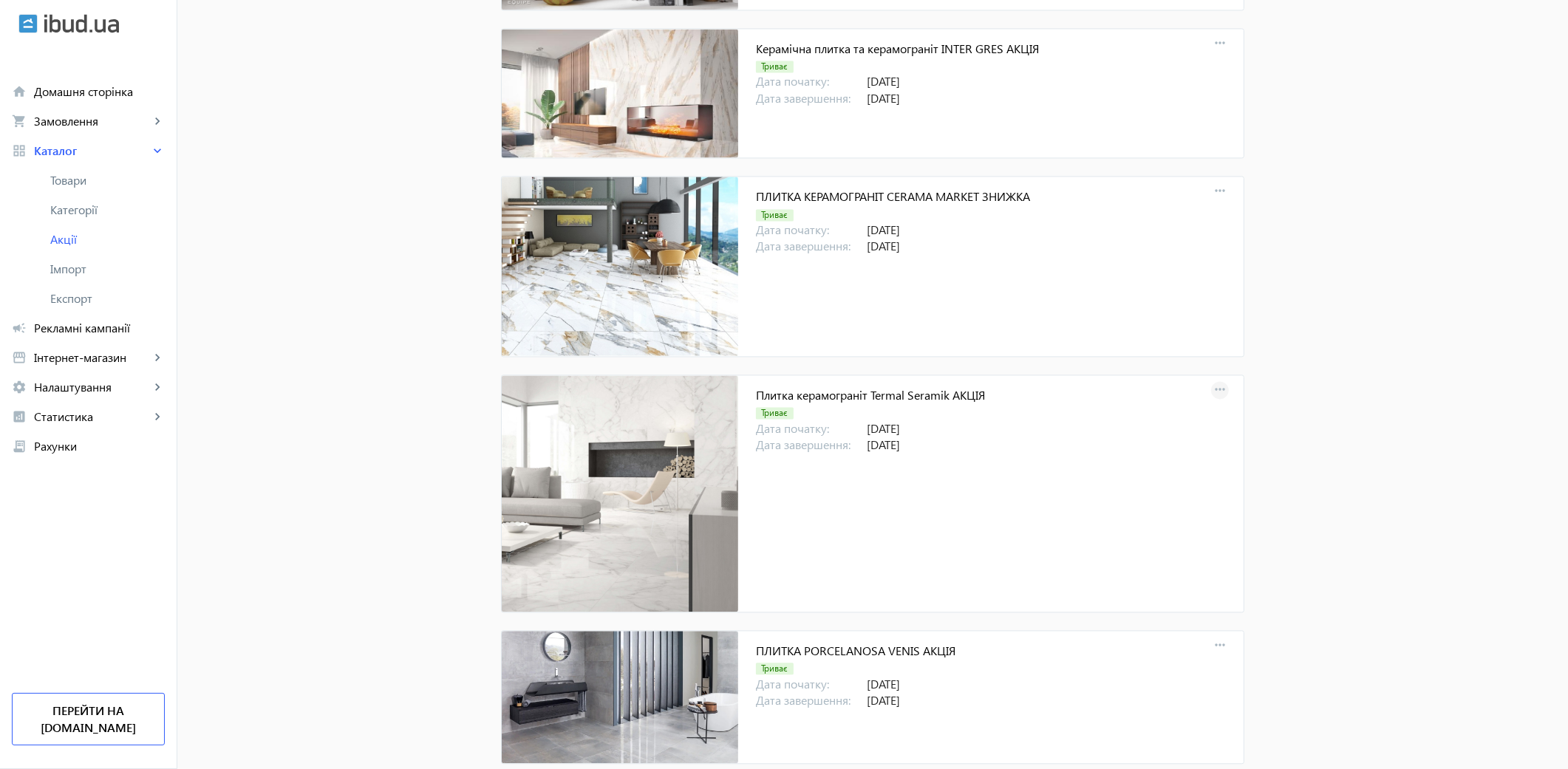
click at [1213, 400] on mat-icon "more_horiz" at bounding box center [1220, 390] width 21 height 21
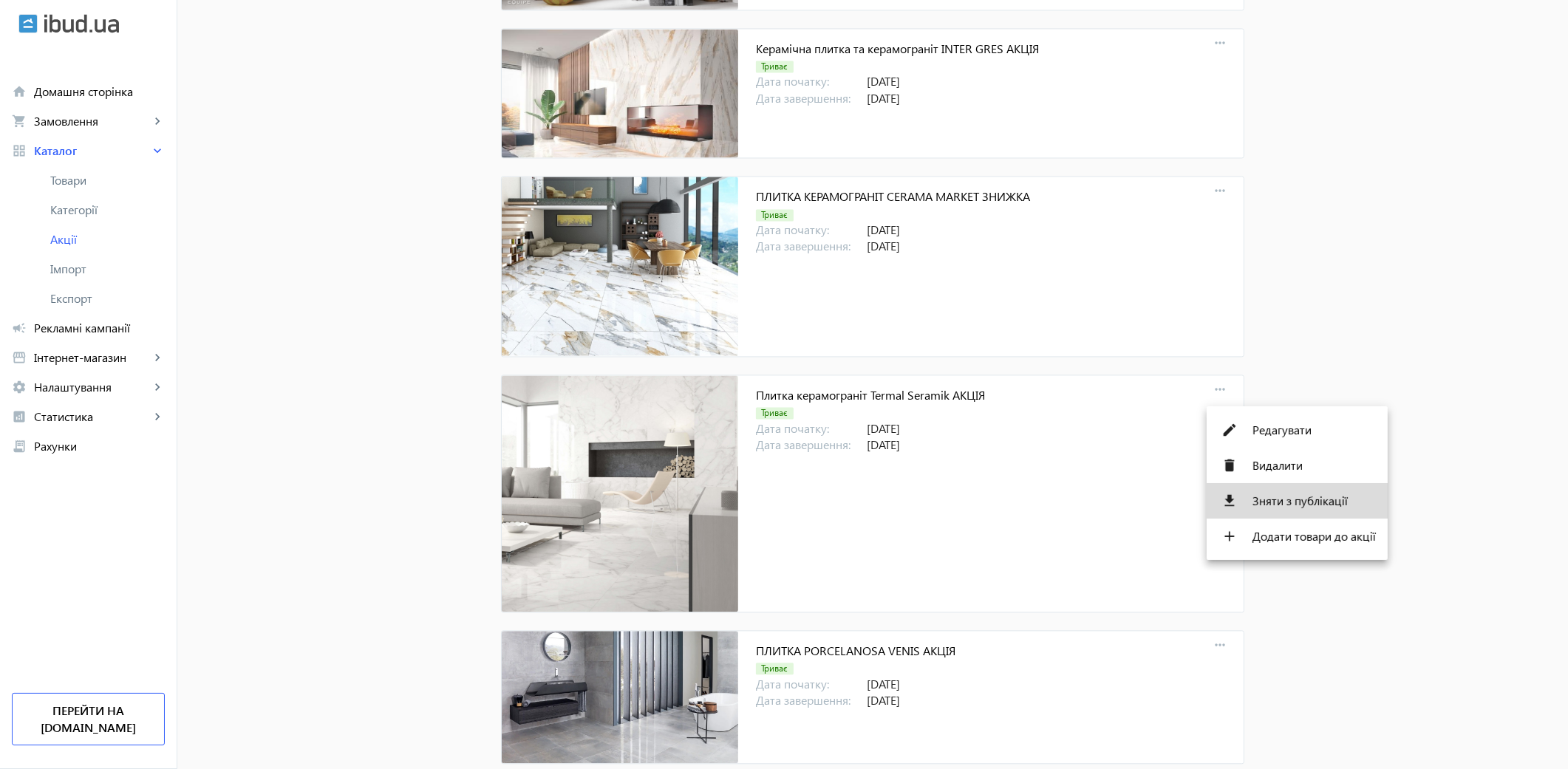
click at [1305, 504] on span "Зняти з публікації" at bounding box center [1315, 501] width 123 height 12
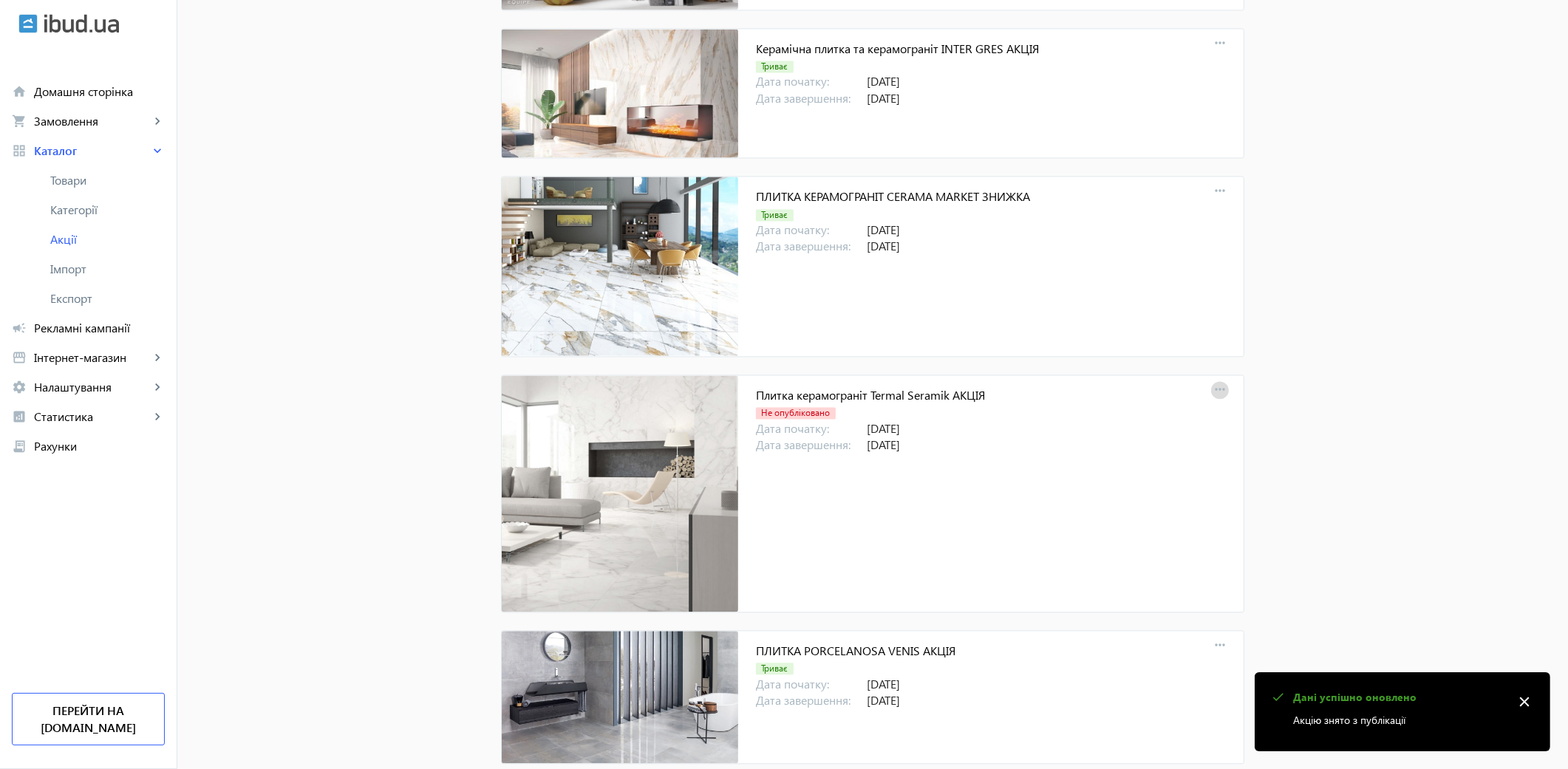
click at [1213, 400] on mat-icon "more_horiz" at bounding box center [1220, 390] width 21 height 21
click at [1281, 505] on span "Опублікувати" at bounding box center [1315, 501] width 123 height 12
